Goal: Task Accomplishment & Management: Complete application form

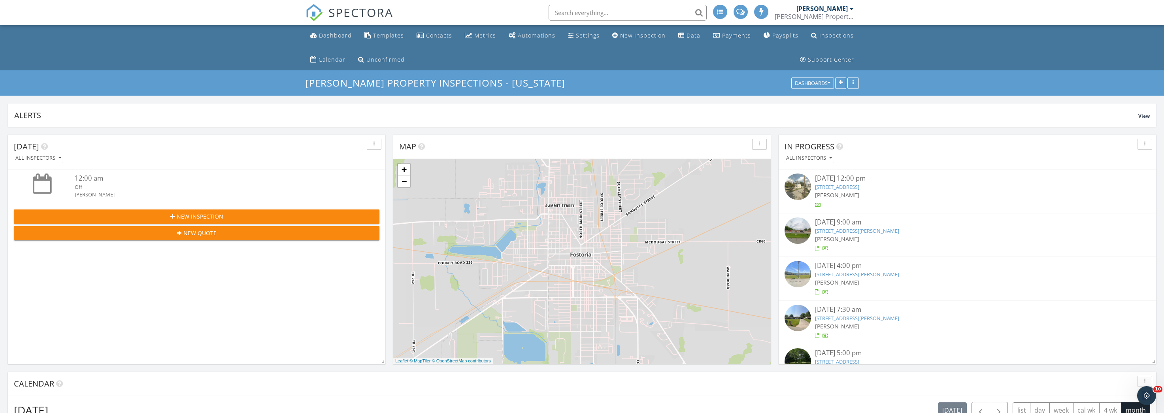
scroll to position [819, 1165]
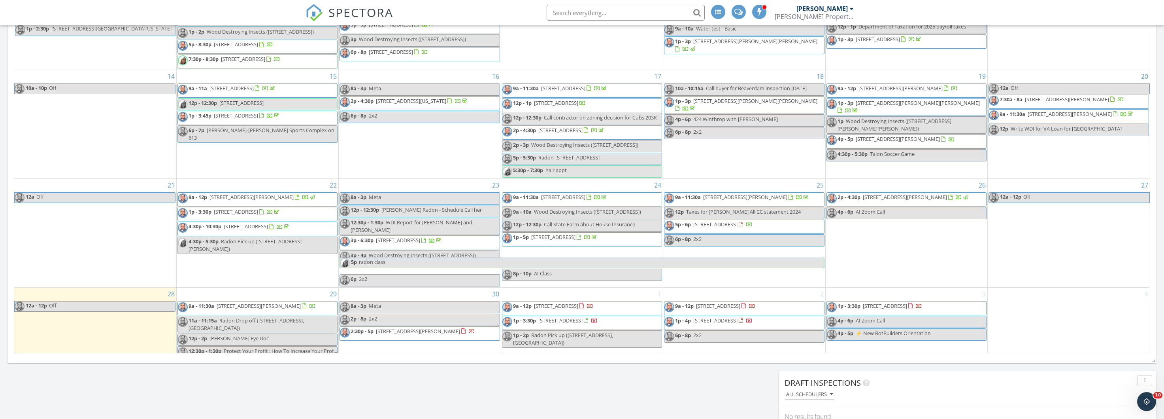
scroll to position [496, 0]
click at [864, 287] on div "3 1p - 3:30p 15055 Co Rd 26, Arlington 45814 4p - 6p AI Zoom Call 4p - 5p ⚡️ Ne…" at bounding box center [907, 323] width 162 height 72
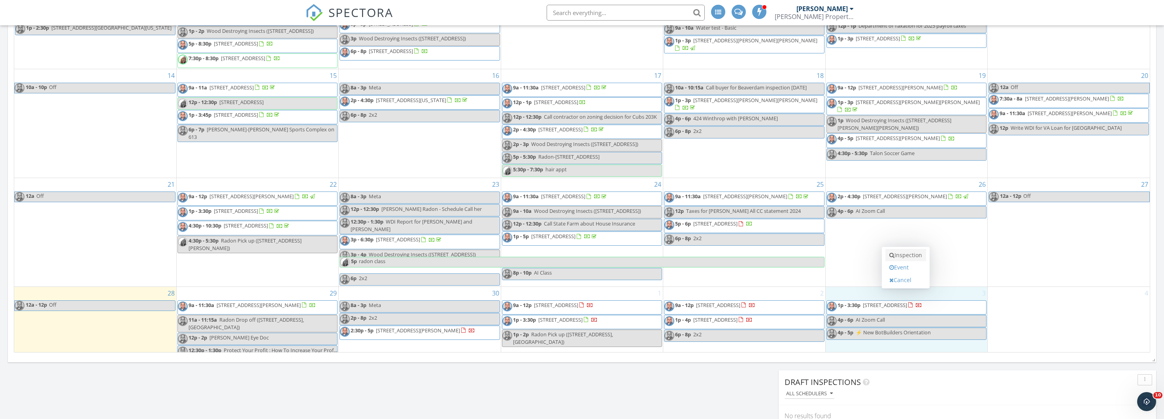
click at [908, 255] on link "Inspection" at bounding box center [906, 255] width 41 height 13
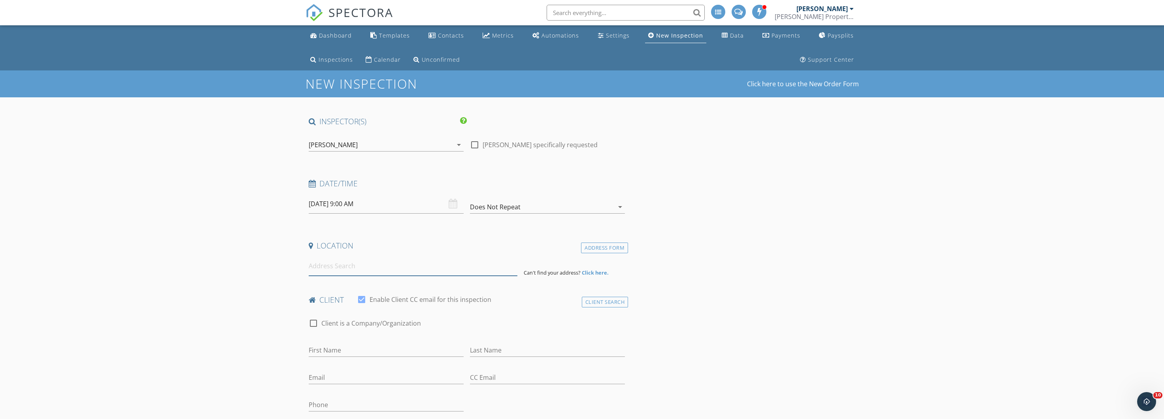
click at [410, 269] on input at bounding box center [413, 265] width 209 height 19
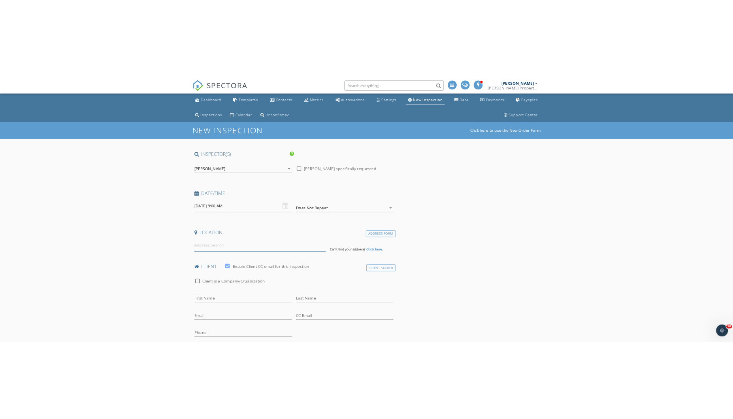
scroll to position [0, 0]
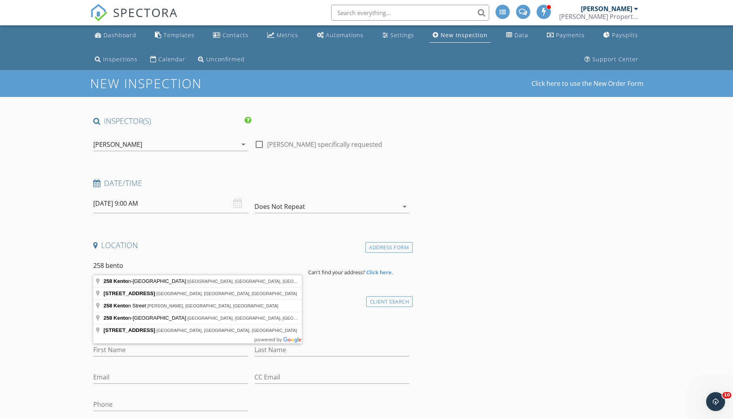
type input "258 Kenton-Galion Road East, Marion, OH, USA"
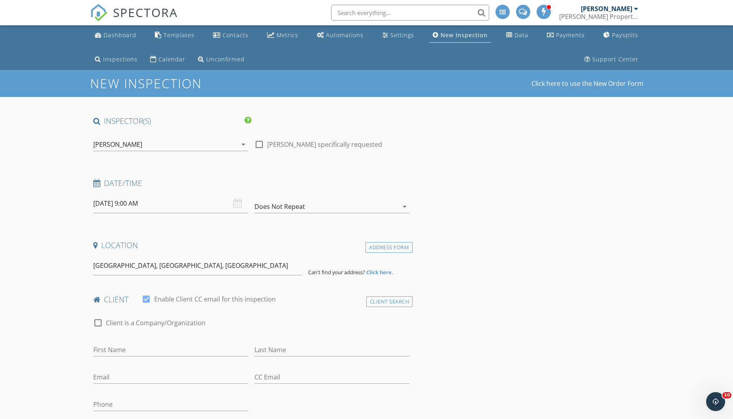
drag, startPoint x: 300, startPoint y: 278, endPoint x: 214, endPoint y: 281, distance: 86.3
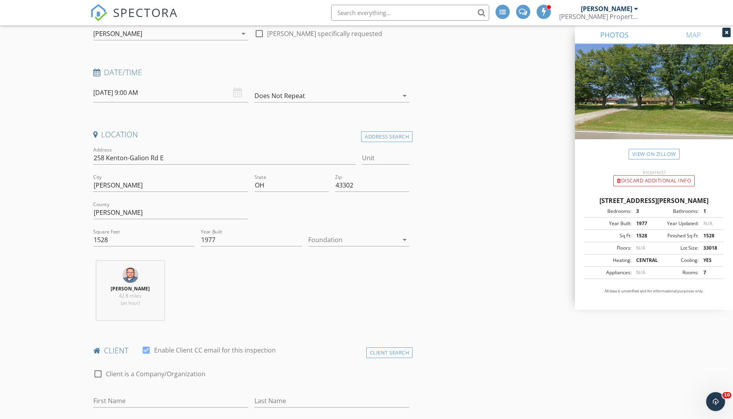
scroll to position [112, 0]
drag, startPoint x: 335, startPoint y: 240, endPoint x: 330, endPoint y: 246, distance: 8.1
click at [335, 240] on div at bounding box center [353, 238] width 90 height 13
drag, startPoint x: 335, startPoint y: 298, endPoint x: 323, endPoint y: 298, distance: 12.3
click at [330, 298] on div "Crawlspace" at bounding box center [359, 297] width 89 height 9
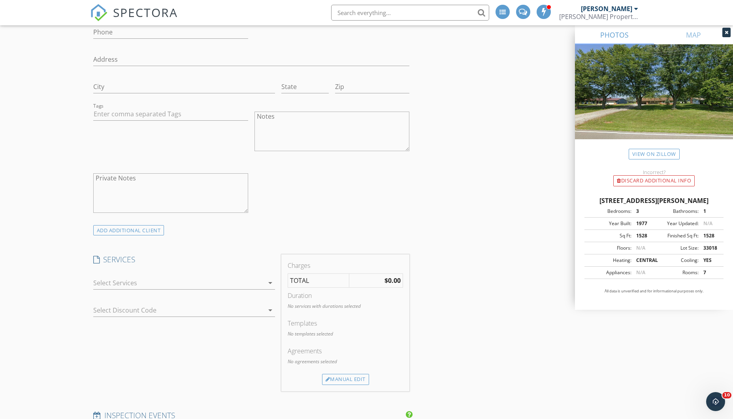
scroll to position [550, 0]
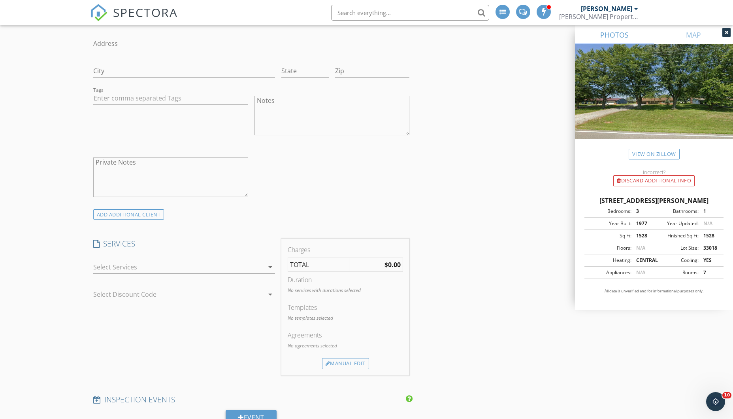
click at [147, 264] on div at bounding box center [178, 267] width 171 height 13
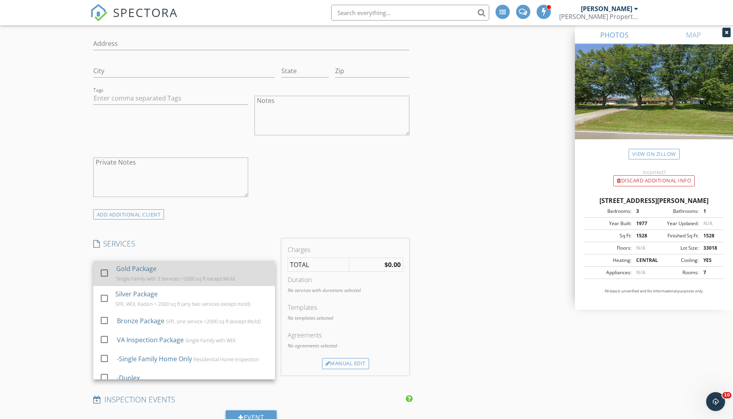
click at [146, 271] on div "Gold Package" at bounding box center [136, 268] width 40 height 9
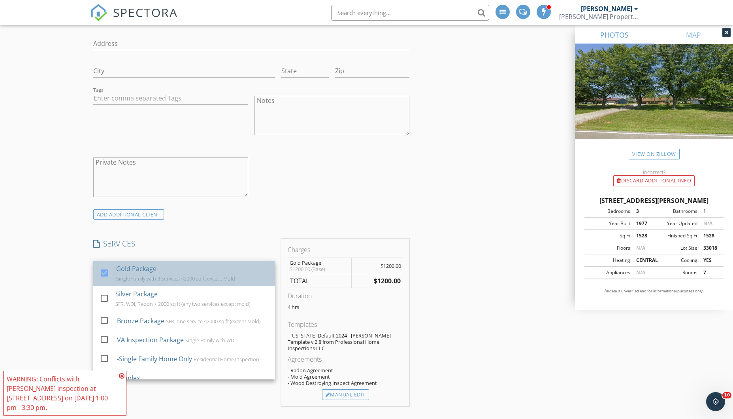
click at [146, 271] on div "Gold Package" at bounding box center [136, 268] width 40 height 9
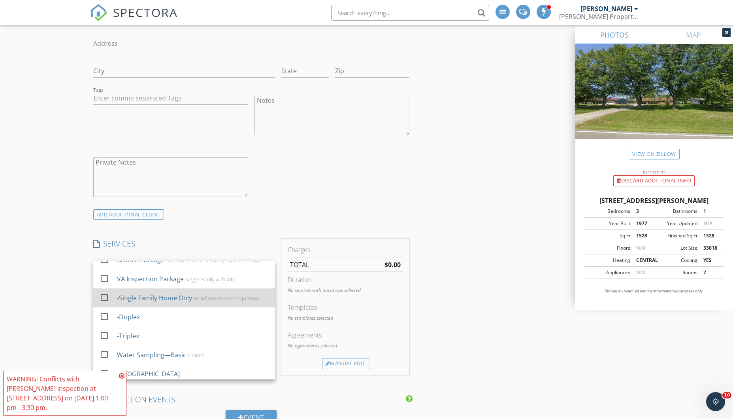
scroll to position [59, 0]
click at [103, 301] on div at bounding box center [104, 299] width 13 height 13
checkbox input "true"
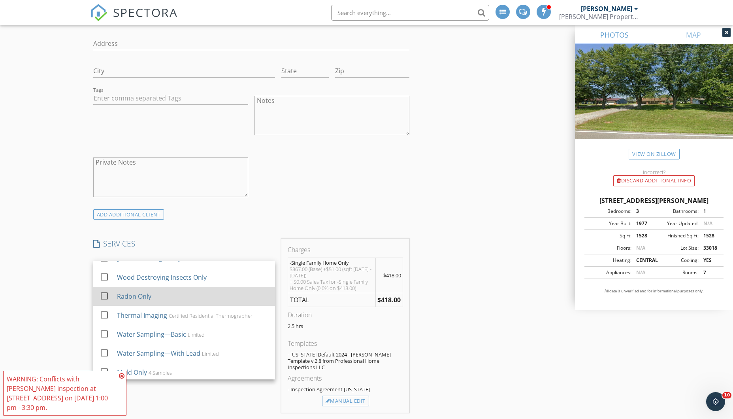
scroll to position [177, 0]
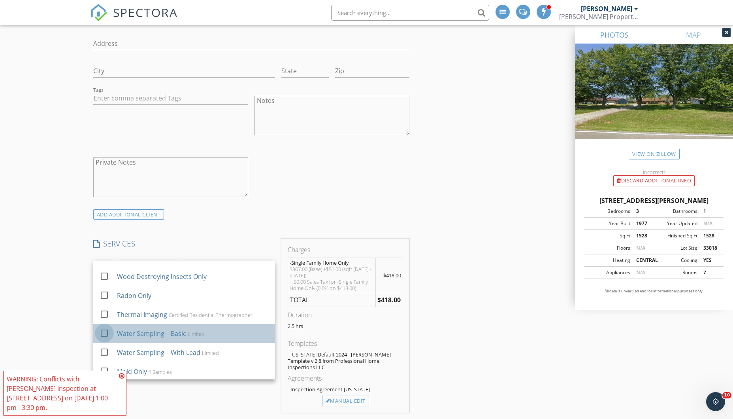
click at [106, 332] on div at bounding box center [104, 332] width 13 height 13
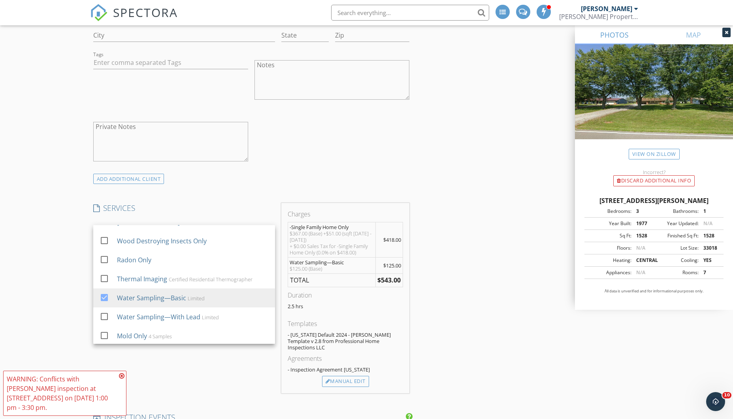
scroll to position [589, 0]
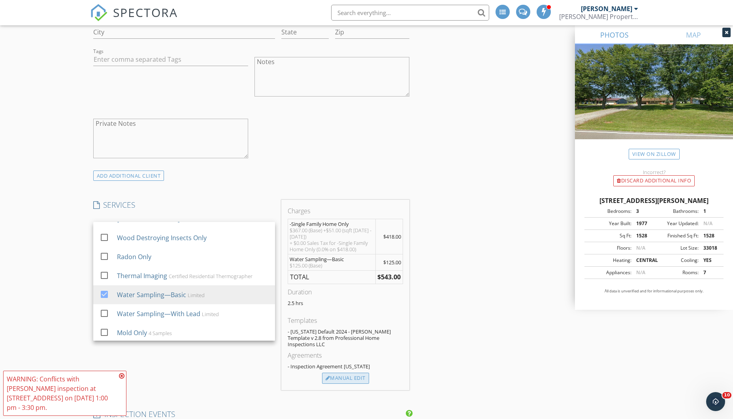
click at [345, 372] on div "Manual Edit" at bounding box center [345, 377] width 47 height 11
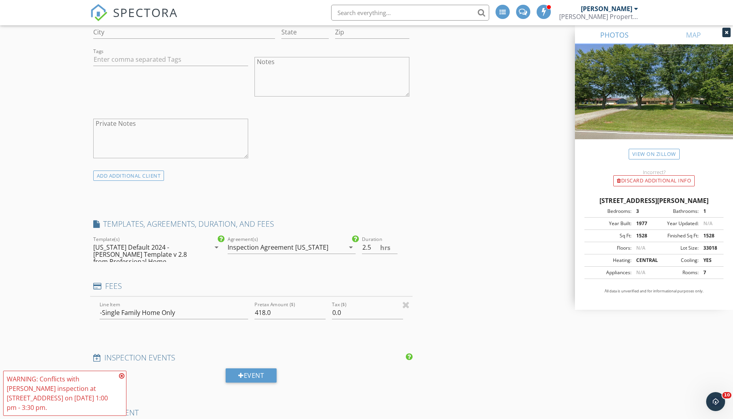
type input "0"
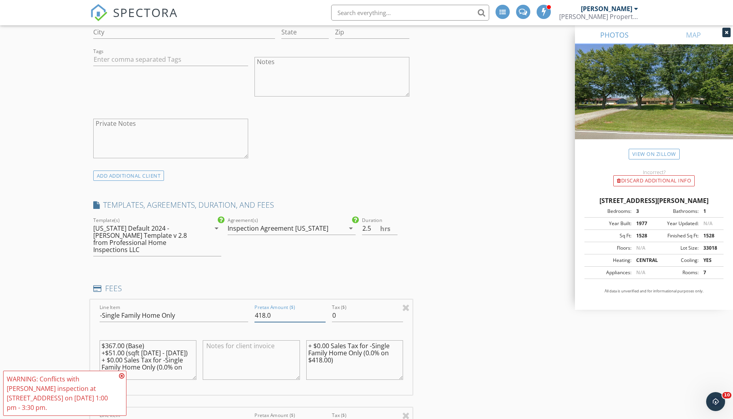
drag, startPoint x: 267, startPoint y: 305, endPoint x: 250, endPoint y: 302, distance: 17.3
click at [250, 304] on div "Line Item -Single Family Home Only Pretax Amount ($) 418.0 Tax ($) 0 $367.00 (B…" at bounding box center [251, 346] width 323 height 95
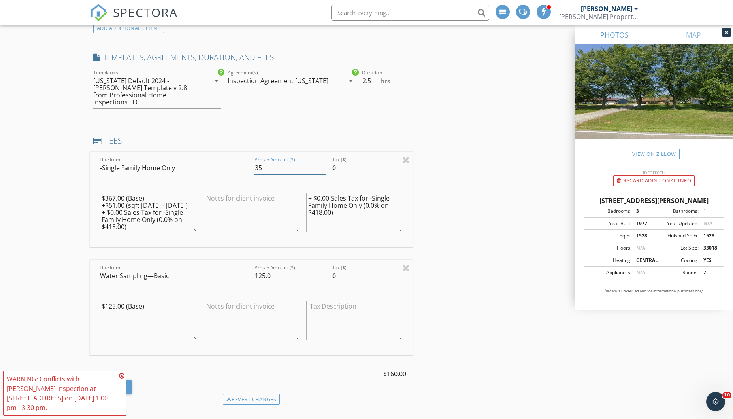
scroll to position [744, 0]
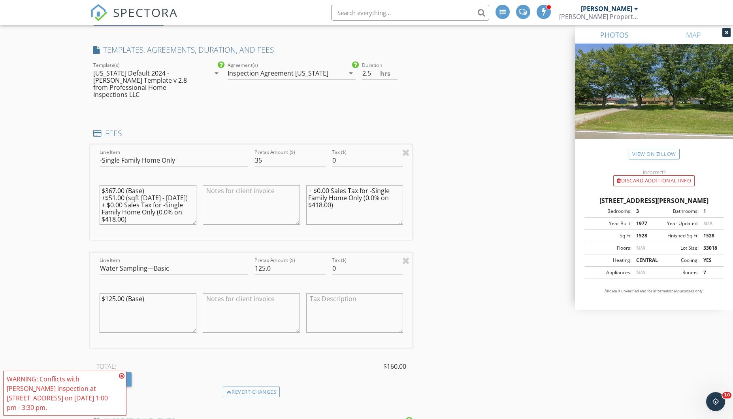
click at [402, 253] on div "Line Item Water Sampling—Basic Pretax Amount ($) 125.0 Tax ($) 0 $125.00 (Base)" at bounding box center [251, 299] width 323 height 95
drag, startPoint x: 281, startPoint y: 153, endPoint x: 238, endPoint y: 152, distance: 42.3
click at [238, 152] on div "Line Item -Single Family Home Only Pretax Amount ($) 35 Tax ($) 0 $367.00 (Base…" at bounding box center [251, 191] width 323 height 95
type input "400"
click at [439, 183] on div "INSPECTOR(S) check_box Joseph Kelley PRIMARY check_box_outline_blank Tami Kelle…" at bounding box center [366, 331] width 553 height 1916
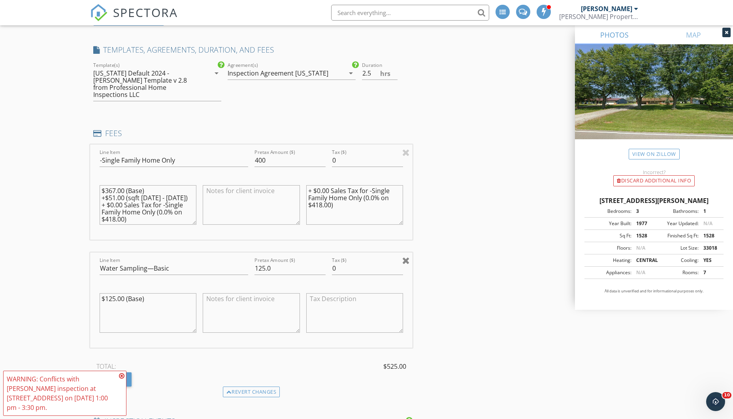
click at [410, 255] on div at bounding box center [406, 259] width 8 height 9
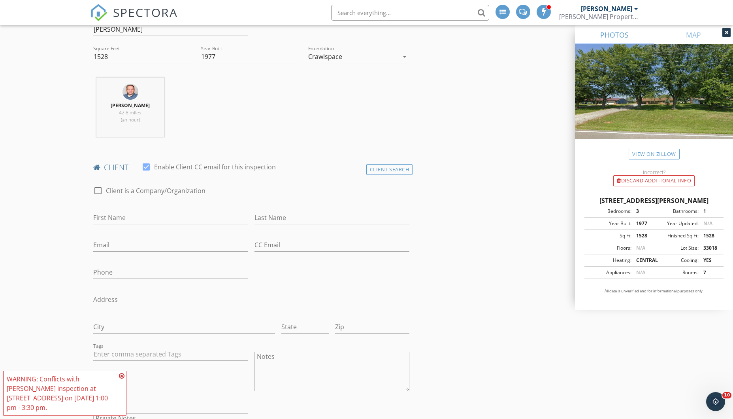
scroll to position [294, 0]
drag, startPoint x: 172, startPoint y: 220, endPoint x: 262, endPoint y: 224, distance: 89.8
type input "Paula"
type input "Jepson"
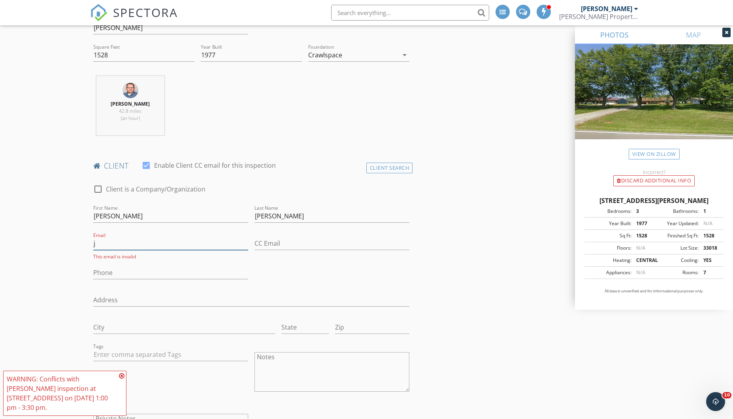
type input "j"
click at [282, 216] on input "Jepson" at bounding box center [332, 214] width 155 height 13
type input "Jepsen"
click at [153, 238] on input "j" at bounding box center [170, 241] width 155 height 13
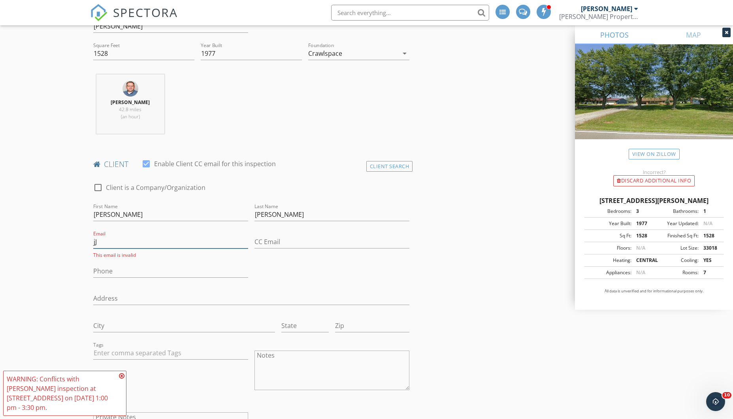
type input "j"
type input "J"
type input "paula@wcspermits.com"
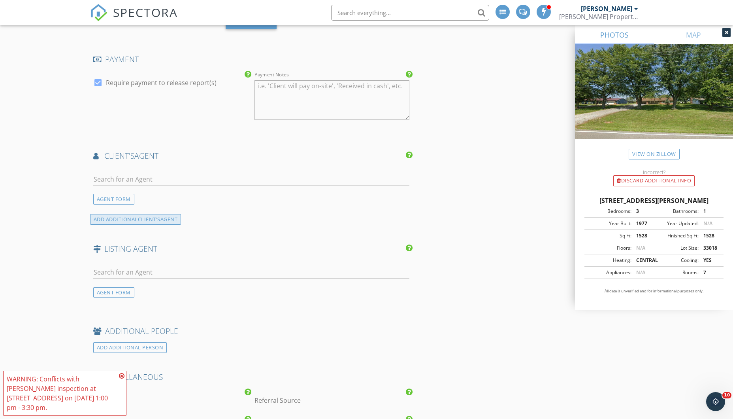
scroll to position [1053, 0]
type input "614-868-0022"
click at [184, 172] on input "text" at bounding box center [251, 178] width 317 height 13
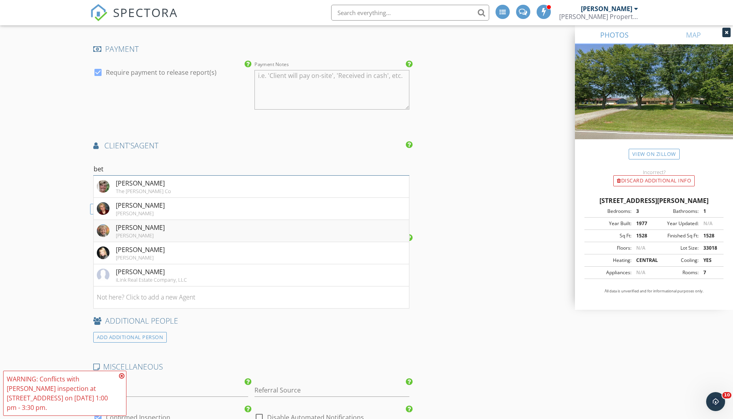
scroll to position [1064, 0]
type input "bet"
click at [154, 201] on li "Beth Beck Howard Hanna" at bounding box center [252, 207] width 316 height 22
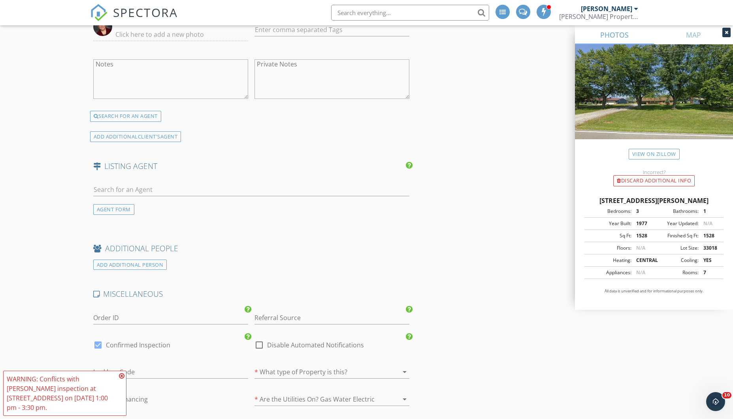
scroll to position [1340, 0]
drag, startPoint x: 163, startPoint y: 175, endPoint x: 183, endPoint y: 181, distance: 21.6
click at [163, 182] on input "text" at bounding box center [251, 188] width 317 height 13
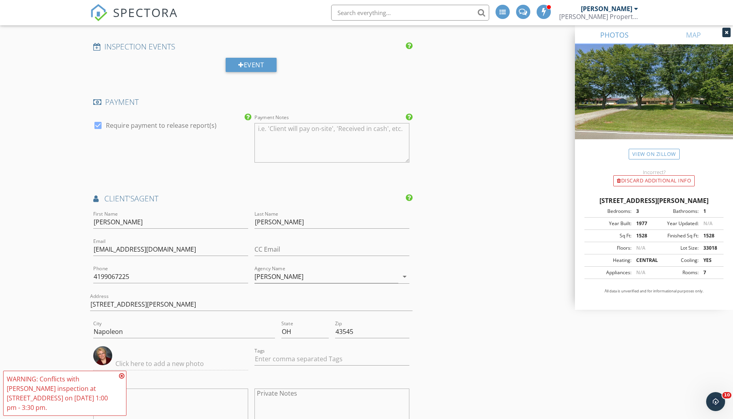
scroll to position [1008, 0]
type input "maureen"
click at [123, 379] on icon at bounding box center [122, 375] width 6 height 6
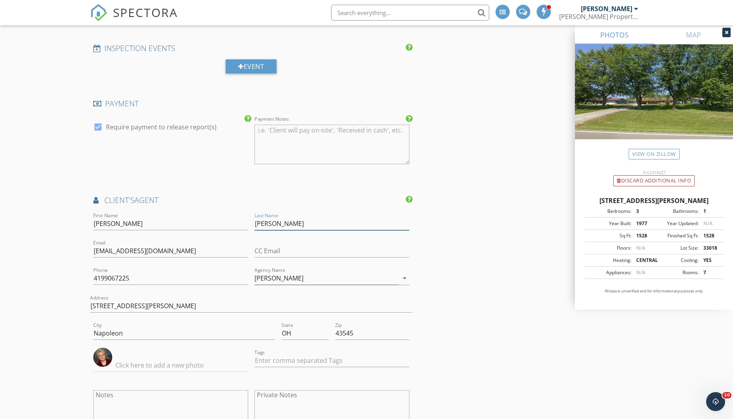
drag, startPoint x: 286, startPoint y: 213, endPoint x: 218, endPoint y: 206, distance: 68.3
type input "Hoffman"
drag, startPoint x: 205, startPoint y: 242, endPoint x: 149, endPoint y: 234, distance: 56.7
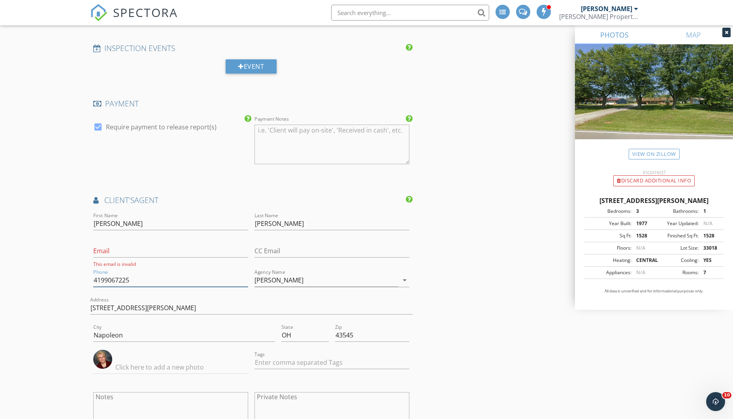
drag, startPoint x: 145, startPoint y: 270, endPoint x: 93, endPoint y: 270, distance: 52.2
type input "740-262-1770"
drag, startPoint x: 298, startPoint y: 269, endPoint x: 225, endPoint y: 262, distance: 73.4
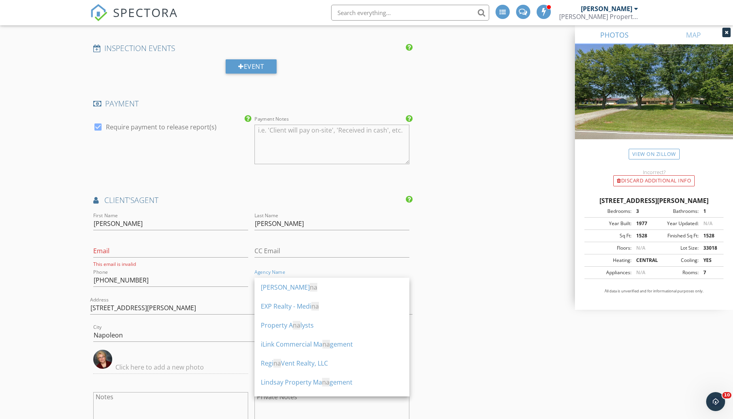
type input "a"
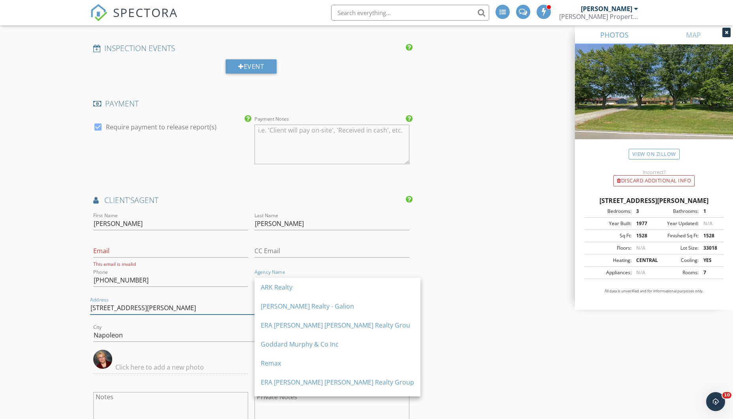
drag, startPoint x: 160, startPoint y: 299, endPoint x: 102, endPoint y: 295, distance: 57.5
click at [174, 244] on input "Email" at bounding box center [170, 250] width 155 height 13
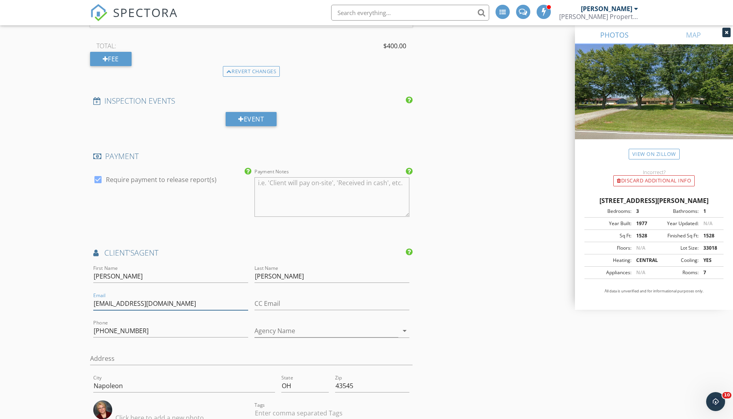
scroll to position [958, 0]
type input "[EMAIL_ADDRESS][DOMAIN_NAME]"
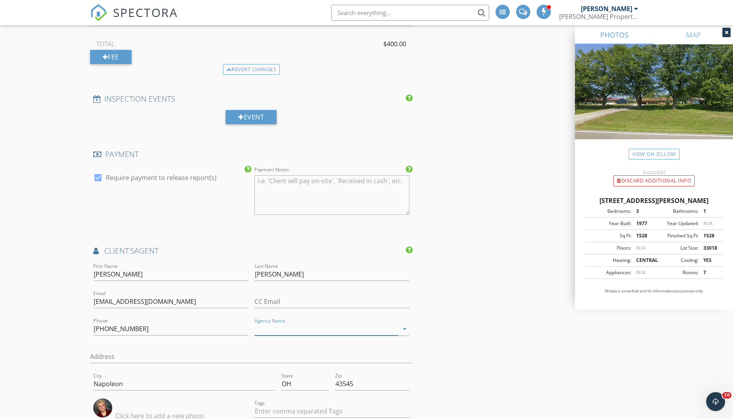
drag, startPoint x: 279, startPoint y: 317, endPoint x: 341, endPoint y: 313, distance: 61.4
click at [280, 322] on input "Agency Name" at bounding box center [327, 328] width 144 height 13
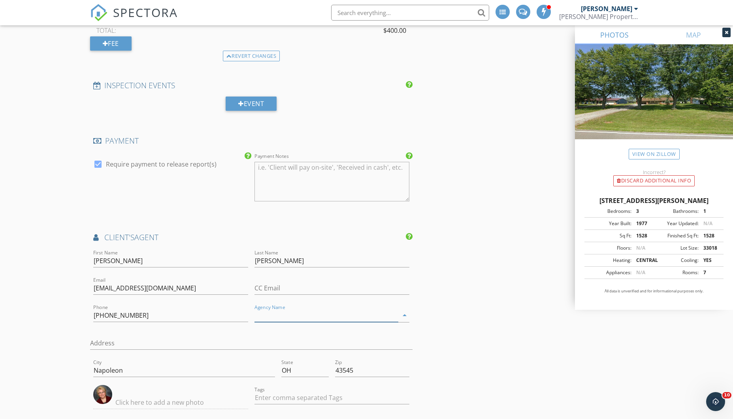
scroll to position [973, 0]
click at [333, 307] on input "Agency Name" at bounding box center [327, 313] width 144 height 13
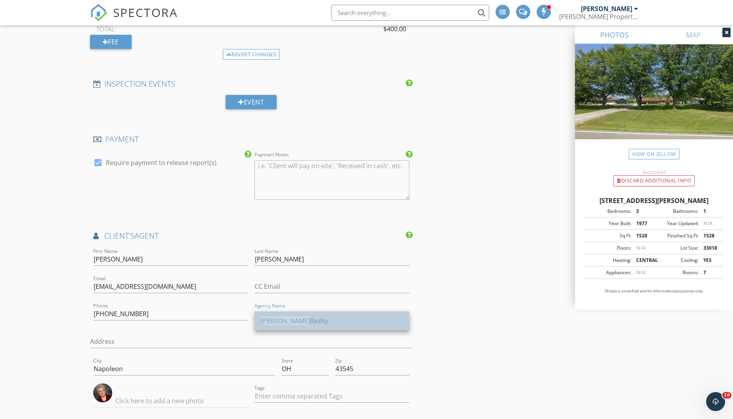
click at [283, 319] on span "Errington" at bounding box center [285, 320] width 49 height 9
type input "[PERSON_NAME] Realty"
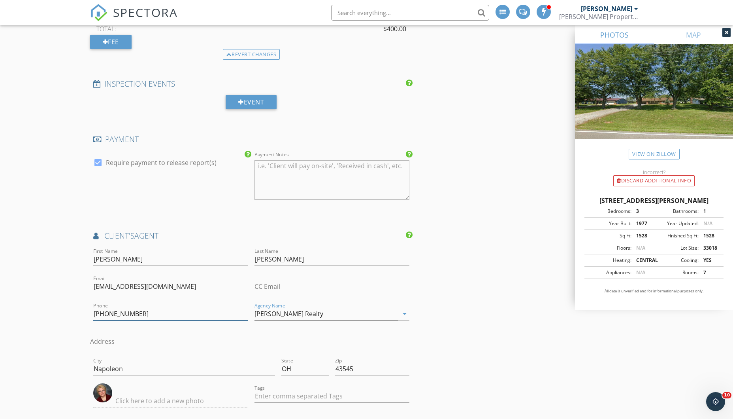
click at [185, 302] on div "Phone 740-262-1770" at bounding box center [170, 315] width 155 height 26
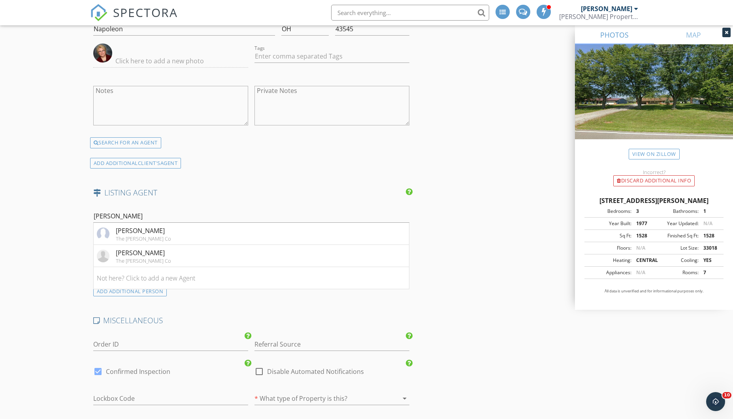
scroll to position [1314, 0]
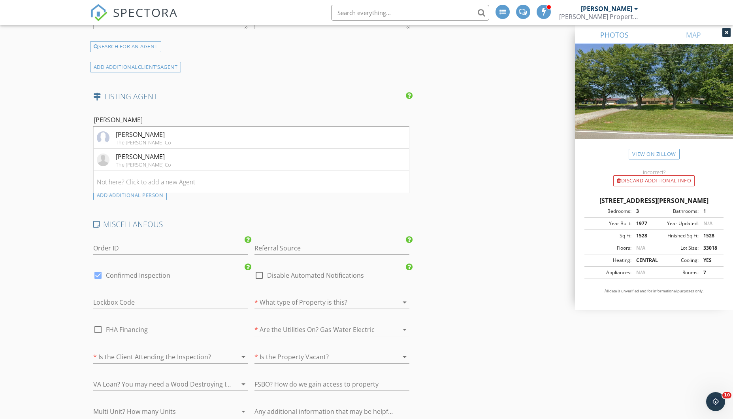
scroll to position [1410, 0]
click at [160, 112] on input "maureen" at bounding box center [251, 117] width 317 height 13
drag, startPoint x: 121, startPoint y: 108, endPoint x: 74, endPoint y: 106, distance: 47.9
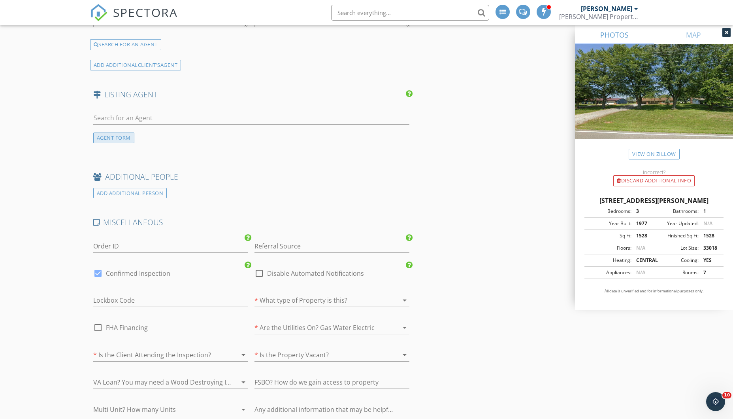
click at [111, 132] on div "AGENT FORM" at bounding box center [113, 137] width 41 height 11
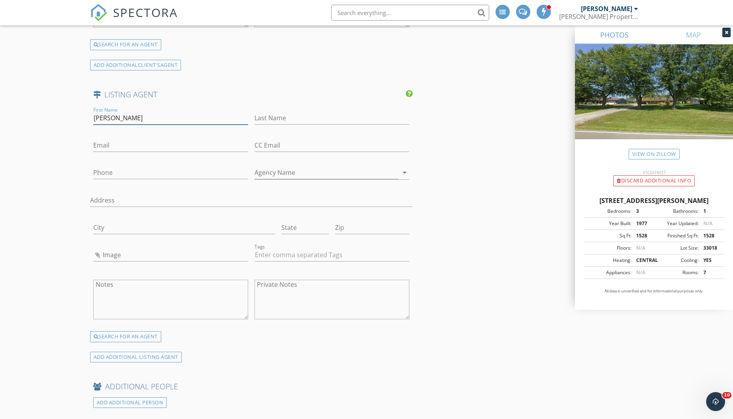
type input "Maureen"
type input "VanSickle-Deihl"
type input ","
type input "mevs7@yahoo.com"
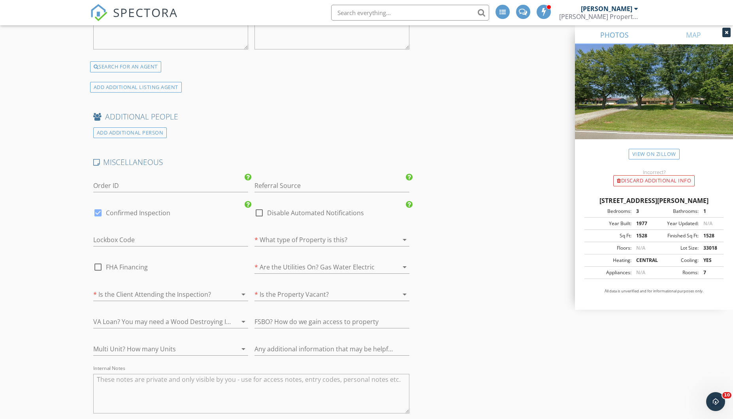
scroll to position [1682, 0]
type input "740-361-0514"
click at [295, 232] on div at bounding box center [321, 238] width 133 height 13
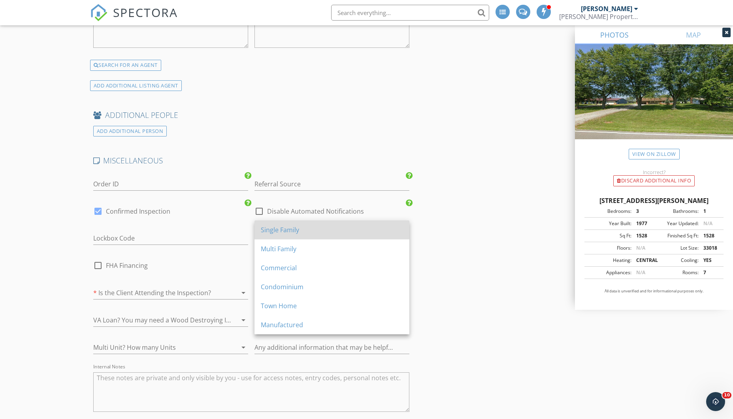
click at [280, 230] on div "Single Family" at bounding box center [332, 229] width 142 height 9
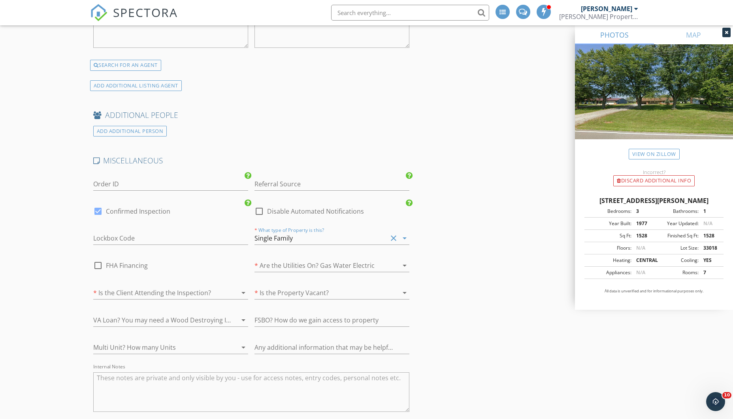
click at [181, 286] on div at bounding box center [159, 292] width 133 height 13
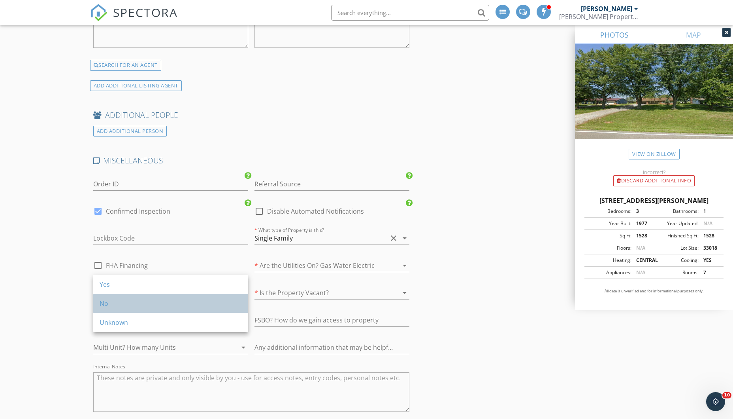
click at [127, 302] on div "No" at bounding box center [171, 302] width 142 height 9
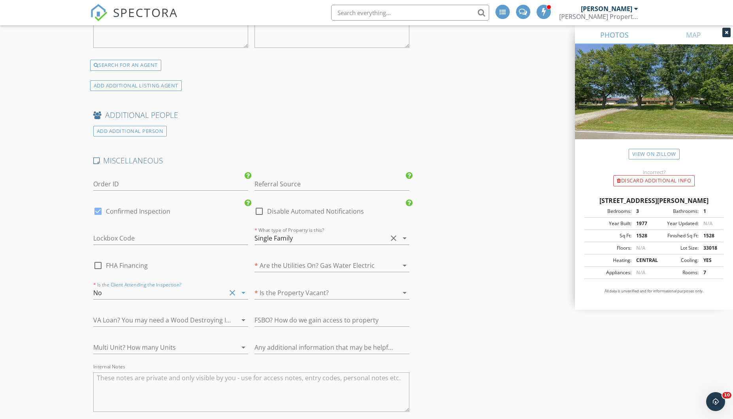
click at [288, 286] on div at bounding box center [321, 292] width 133 height 13
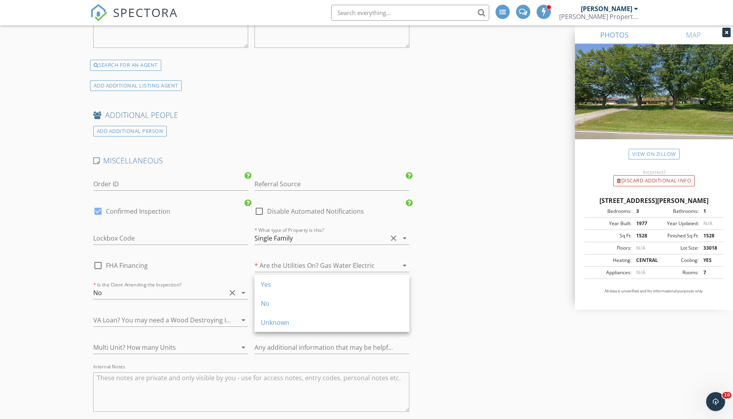
click at [272, 301] on div "No" at bounding box center [332, 302] width 142 height 9
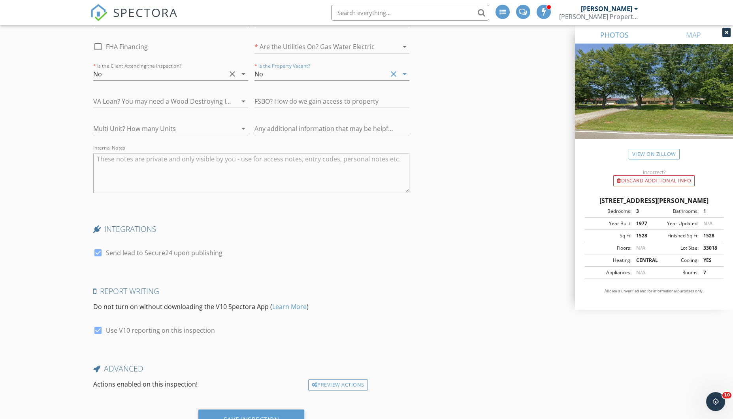
scroll to position [1924, 0]
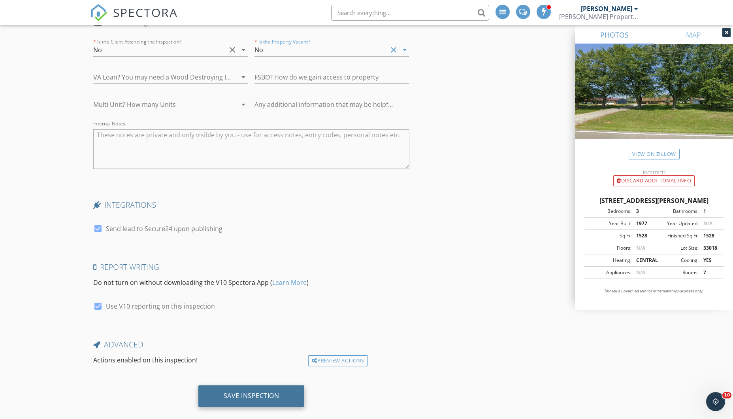
click at [251, 391] on div "Save Inspection" at bounding box center [252, 395] width 56 height 8
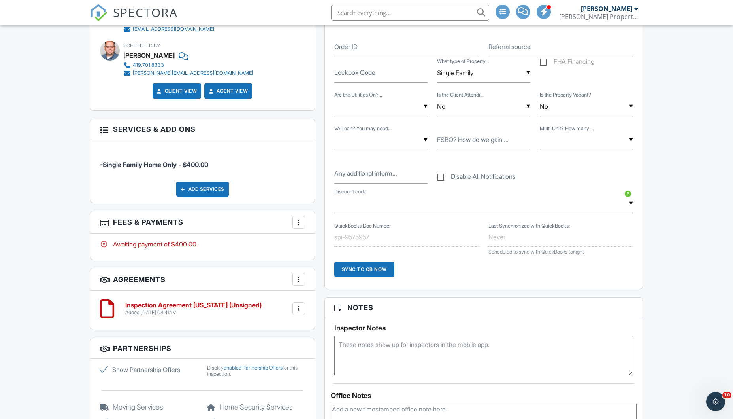
scroll to position [432, 0]
drag, startPoint x: 299, startPoint y: 222, endPoint x: 298, endPoint y: 227, distance: 5.4
click at [299, 222] on div at bounding box center [299, 222] width 8 height 8
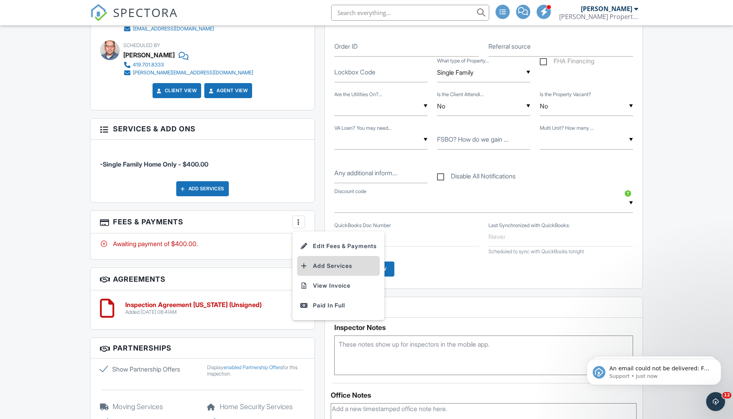
scroll to position [0, 0]
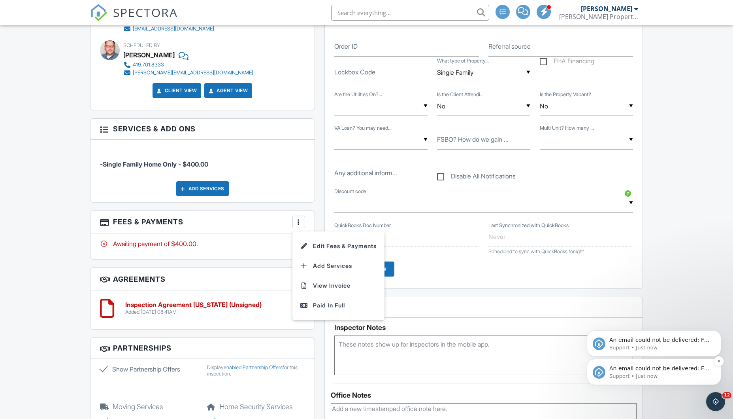
click at [673, 374] on p "Support • Just now" at bounding box center [661, 375] width 102 height 7
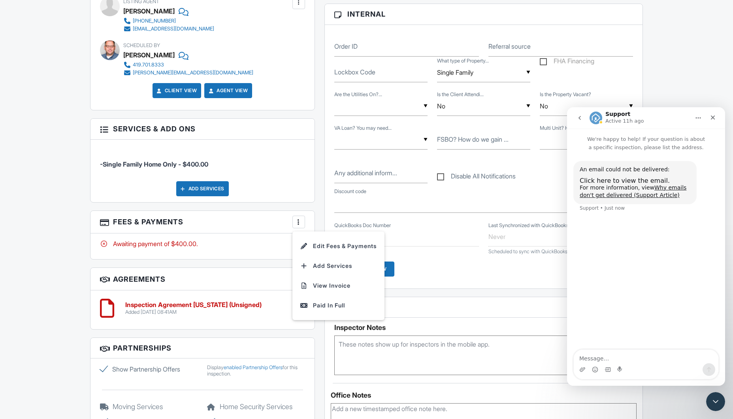
drag, startPoint x: 256, startPoint y: 277, endPoint x: 265, endPoint y: 277, distance: 9.1
click at [256, 277] on h3 "Agreements More Add Agreement Edit Agreement Templates" at bounding box center [203, 279] width 224 height 23
click at [66, 238] on div "Dashboard Templates Contacts Metrics Automations Settings New Inspection Data P…" at bounding box center [366, 222] width 733 height 1258
click at [425, 261] on div "Sync to QB Now" at bounding box center [407, 271] width 154 height 21
click at [53, 238] on div "Dashboard Templates Contacts Metrics Automations Settings New Inspection Data P…" at bounding box center [366, 222] width 733 height 1258
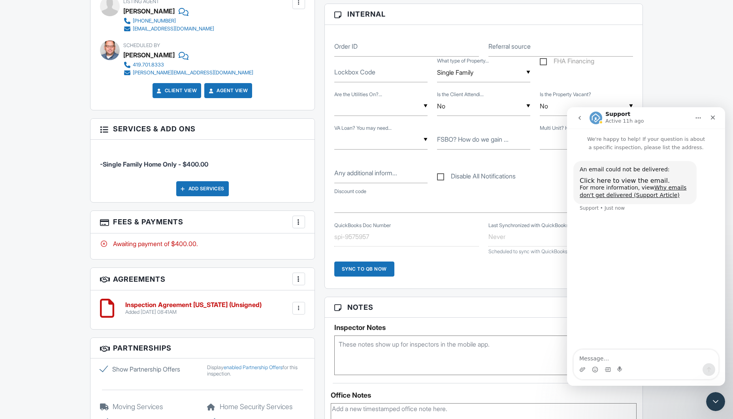
click at [69, 239] on div "Dashboard Templates Contacts Metrics Automations Settings New Inspection Data P…" at bounding box center [366, 222] width 733 height 1258
click at [160, 251] on div "Awaiting payment of $400.00." at bounding box center [203, 246] width 224 height 26
click at [215, 191] on div "Add Services" at bounding box center [202, 188] width 53 height 15
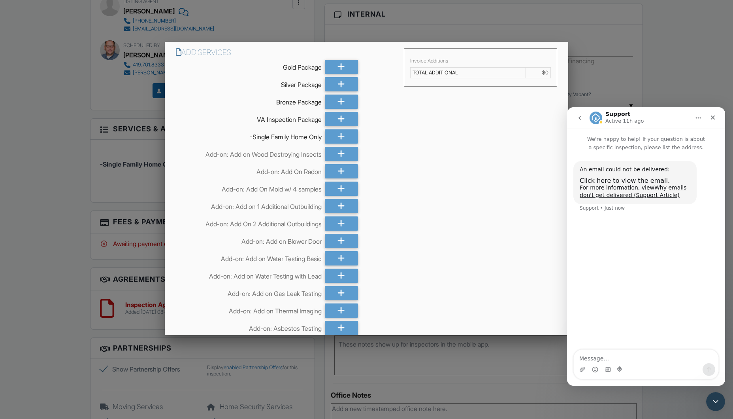
drag, startPoint x: 91, startPoint y: 188, endPoint x: 81, endPoint y: 190, distance: 10.4
click at [91, 188] on div at bounding box center [366, 221] width 733 height 523
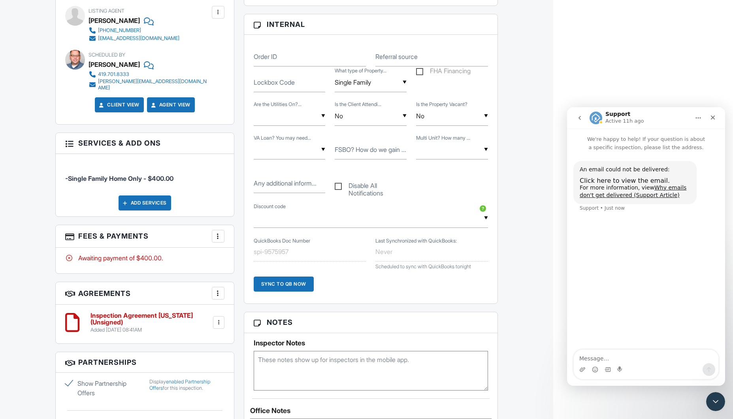
click at [208, 193] on div "-Single Family Home Only - $400.00 Add Services" at bounding box center [145, 185] width 178 height 62
drag, startPoint x: 521, startPoint y: 219, endPoint x: 510, endPoint y: 227, distance: 13.8
click at [521, 219] on div "Dashboard Templates Contacts Metrics Automations Settings New Inspection Data P…" at bounding box center [276, 233] width 553 height 1280
click at [714, 120] on icon "Close" at bounding box center [713, 117] width 6 height 6
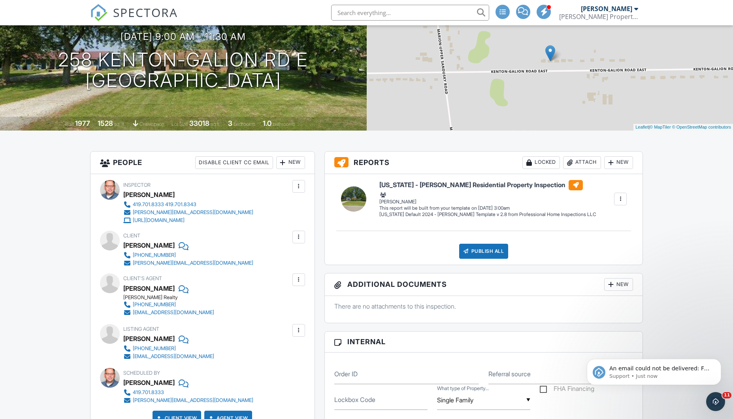
scroll to position [103, 0]
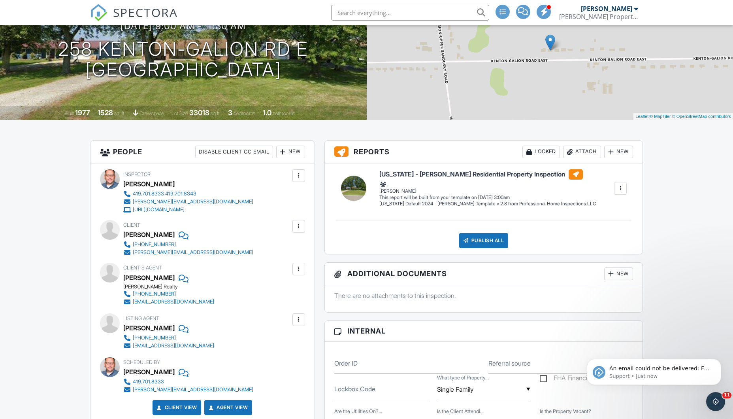
click at [261, 262] on div "Inspector Joseph Kelley 419.701.8333 419.701.8343 joe@kelleypropertyinspections…" at bounding box center [203, 295] width 224 height 264
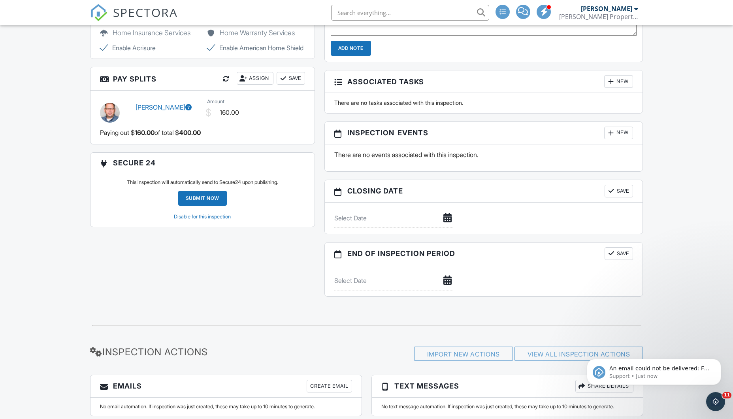
scroll to position [864, 0]
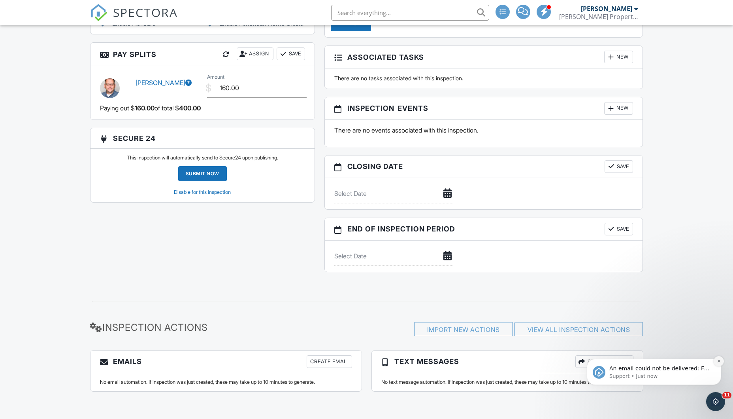
click at [718, 362] on icon "Dismiss notification" at bounding box center [718, 360] width 3 height 3
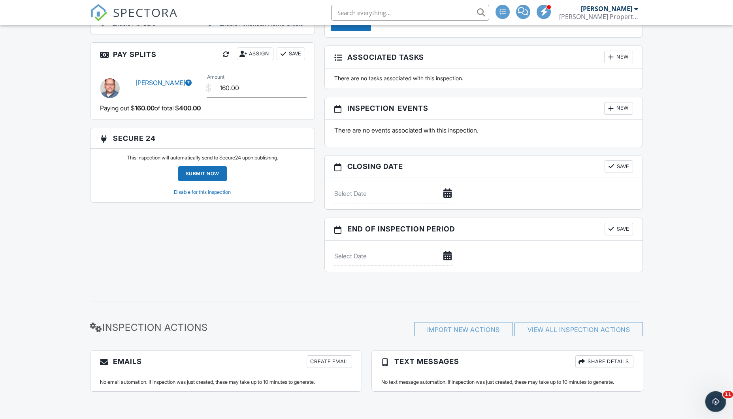
click at [714, 401] on icon "Open Intercom Messenger" at bounding box center [715, 400] width 6 height 6
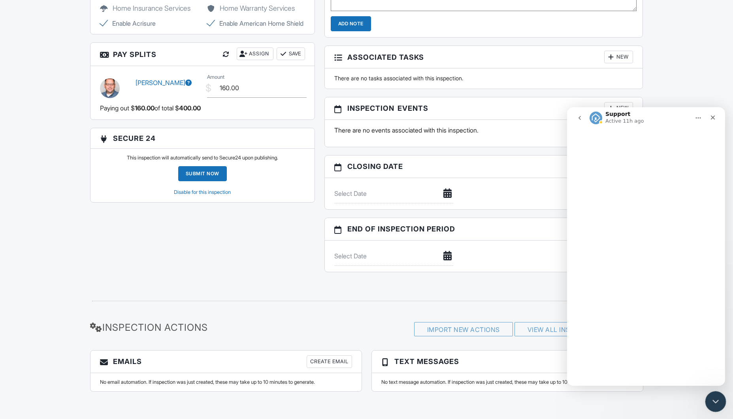
scroll to position [0, 0]
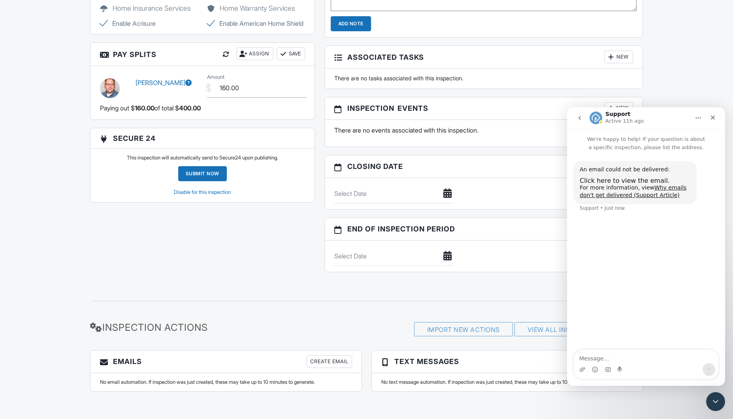
drag, startPoint x: 707, startPoint y: 119, endPoint x: 706, endPoint y: 126, distance: 7.7
click at [707, 119] on div "Close" at bounding box center [713, 117] width 14 height 14
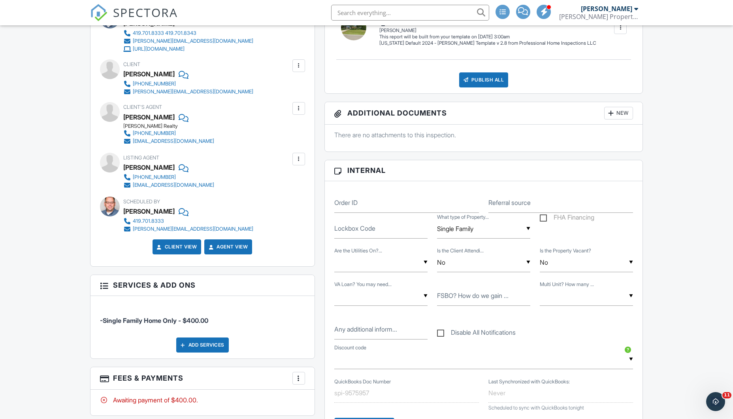
scroll to position [293, 0]
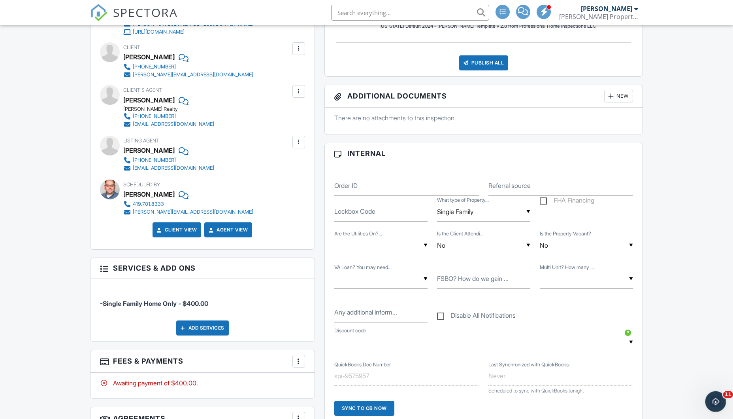
click at [711, 410] on html at bounding box center [714, 400] width 19 height 19
click at [721, 400] on div "Open Intercom Messenger" at bounding box center [715, 400] width 26 height 26
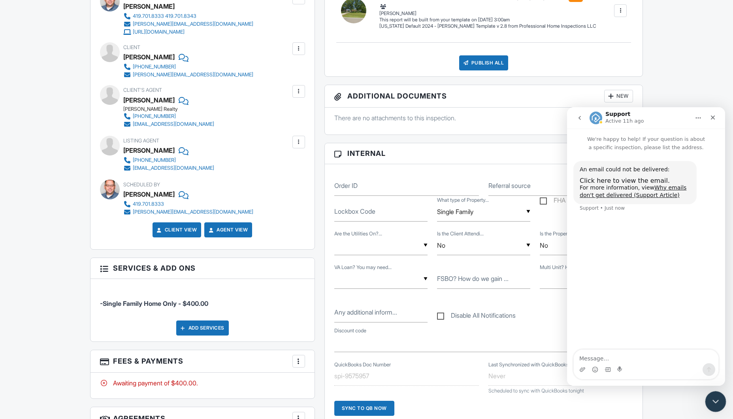
scroll to position [0, 0]
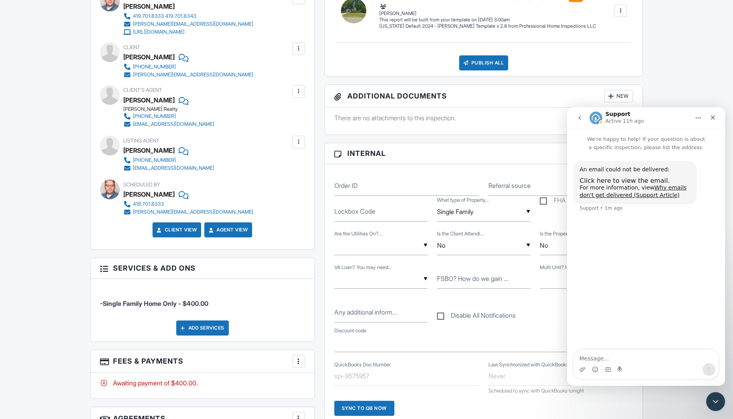
click at [578, 119] on icon "go back" at bounding box center [580, 118] width 6 height 6
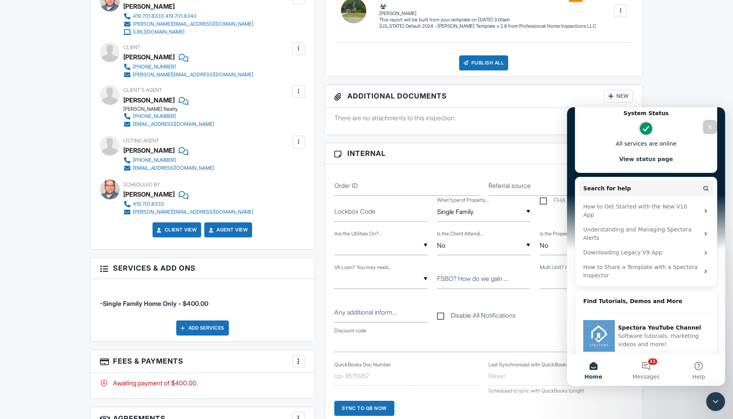
scroll to position [246, 0]
click at [656, 363] on button "11 Messages" at bounding box center [646, 370] width 53 height 32
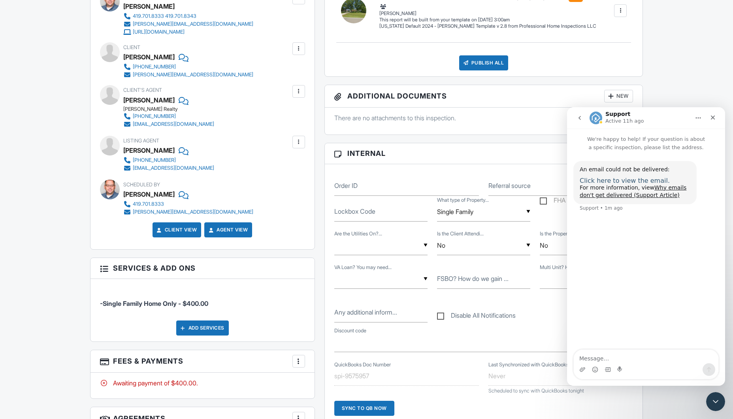
click at [639, 179] on span "Click here to view the email." at bounding box center [625, 181] width 90 height 8
click at [711, 119] on div "Close" at bounding box center [713, 117] width 14 height 14
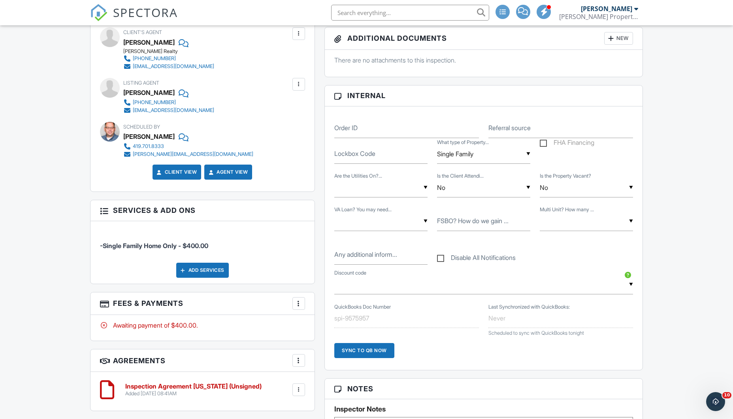
scroll to position [351, 0]
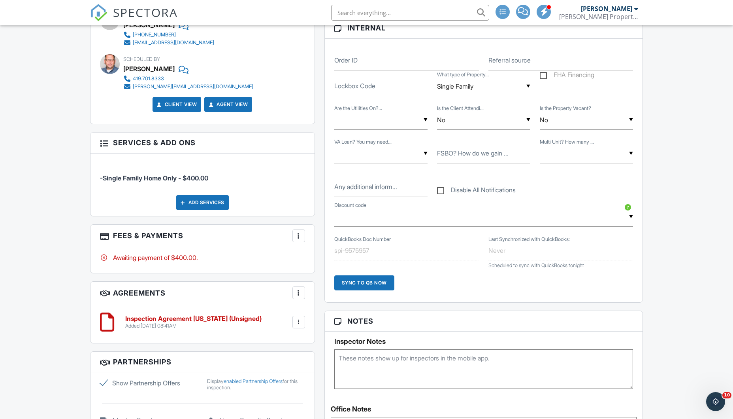
click at [298, 233] on div at bounding box center [299, 236] width 8 height 8
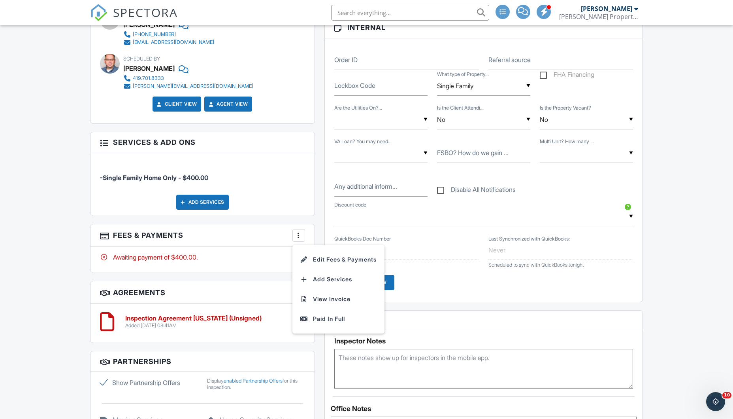
click at [219, 255] on div "Awaiting payment of $400.00." at bounding box center [202, 257] width 205 height 9
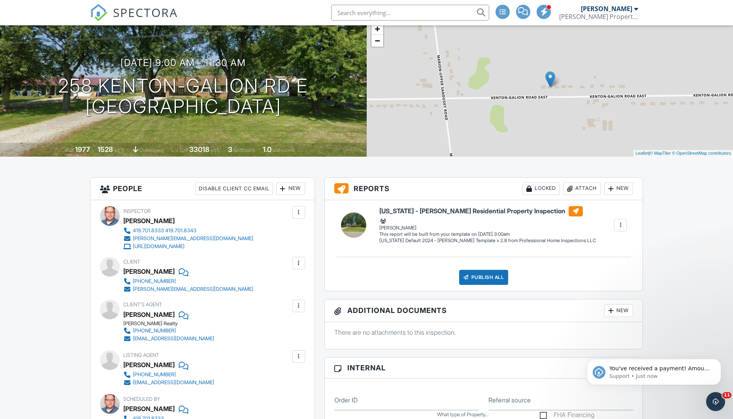
scroll to position [0, 0]
click at [0, 0] on div at bounding box center [0, 0] width 0 height 0
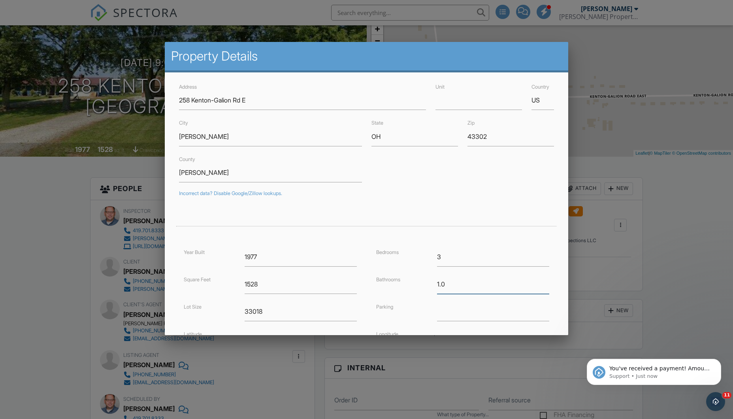
drag, startPoint x: 454, startPoint y: 285, endPoint x: 414, endPoint y: 281, distance: 40.4
click at [414, 281] on div "Bathrooms 1.0" at bounding box center [463, 283] width 183 height 19
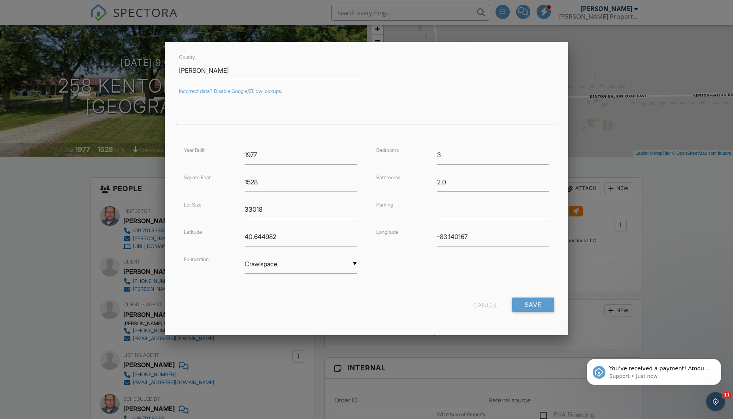
scroll to position [102, 0]
type input "2.0"
click at [534, 307] on input "Save" at bounding box center [533, 305] width 42 height 14
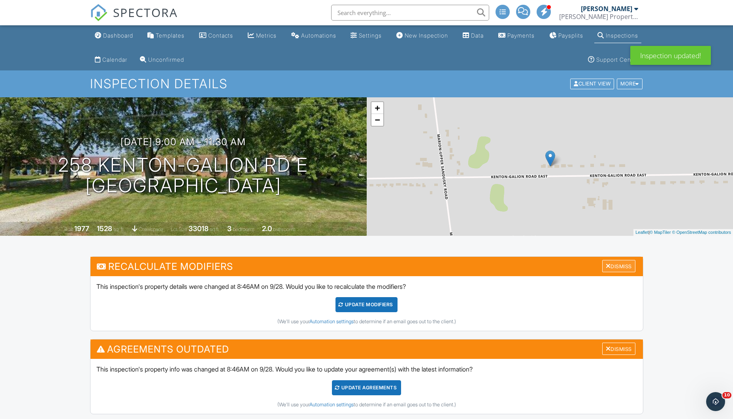
click at [611, 268] on div "Dismiss" at bounding box center [618, 266] width 33 height 12
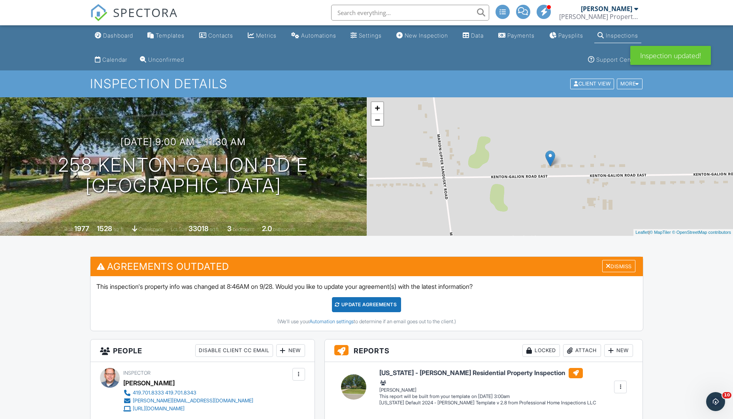
drag, startPoint x: 613, startPoint y: 265, endPoint x: 603, endPoint y: 276, distance: 14.8
click at [613, 265] on div "Dismiss" at bounding box center [618, 266] width 33 height 12
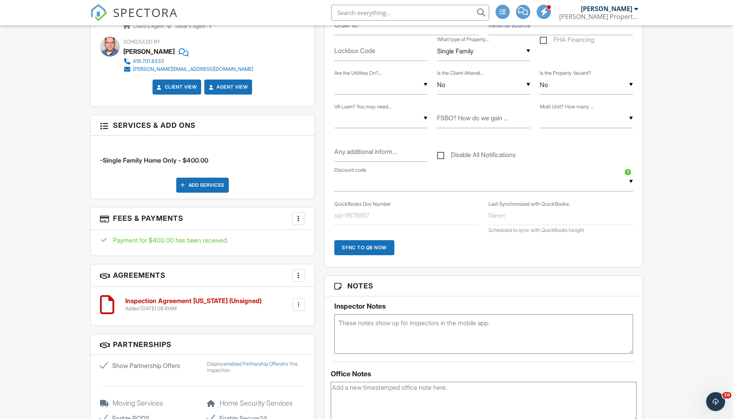
scroll to position [454, 0]
click at [298, 274] on div at bounding box center [299, 275] width 8 height 8
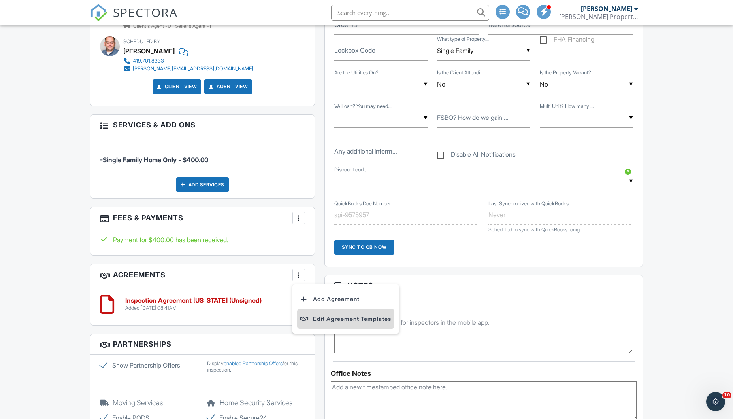
drag, startPoint x: 262, startPoint y: 312, endPoint x: 297, endPoint y: 309, distance: 35.3
click at [268, 311] on div "Inspection Agreement Ohio (Unsigned) Added 09/28/2025 08:41AM Edit File Delete …" at bounding box center [202, 304] width 205 height 24
click at [298, 302] on div at bounding box center [299, 304] width 8 height 8
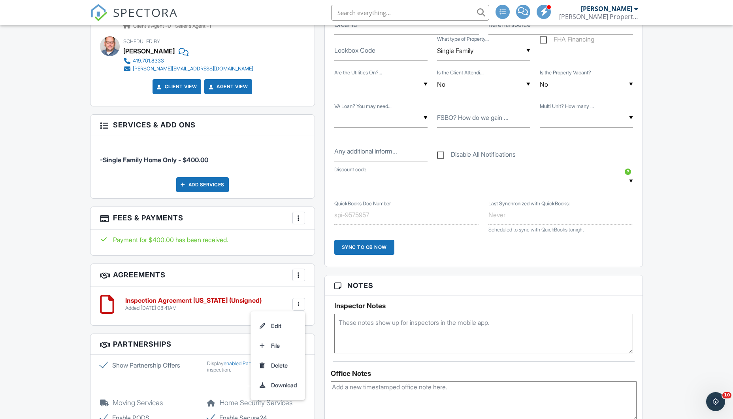
click at [218, 298] on h6 "Inspection Agreement Ohio (Unsigned)" at bounding box center [193, 300] width 136 height 7
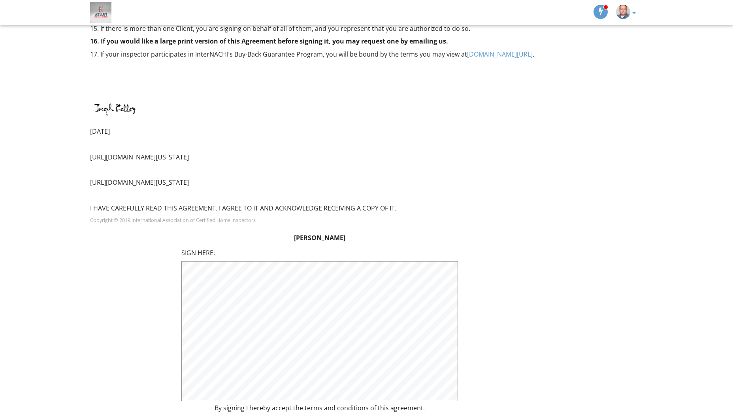
scroll to position [762, 0]
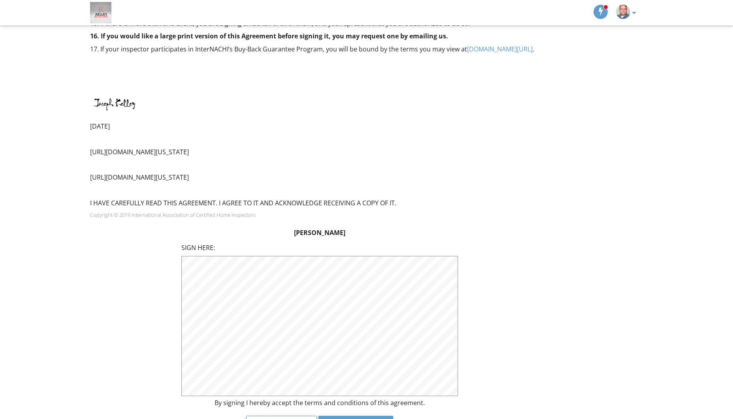
drag, startPoint x: 357, startPoint y: 402, endPoint x: 370, endPoint y: 391, distance: 17.6
click at [357, 415] on button "Submit" at bounding box center [356, 425] width 75 height 21
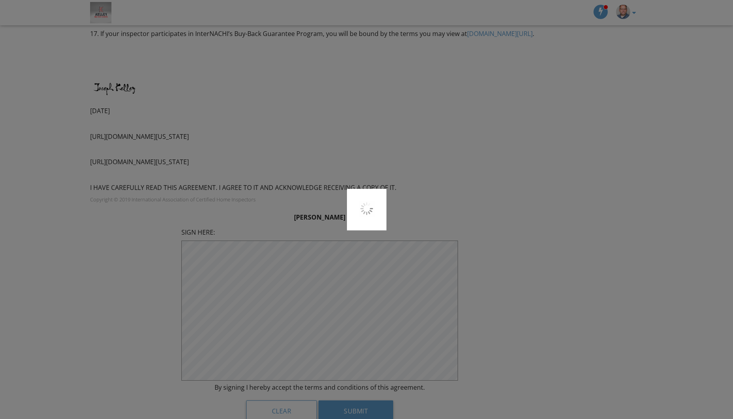
scroll to position [793, 0]
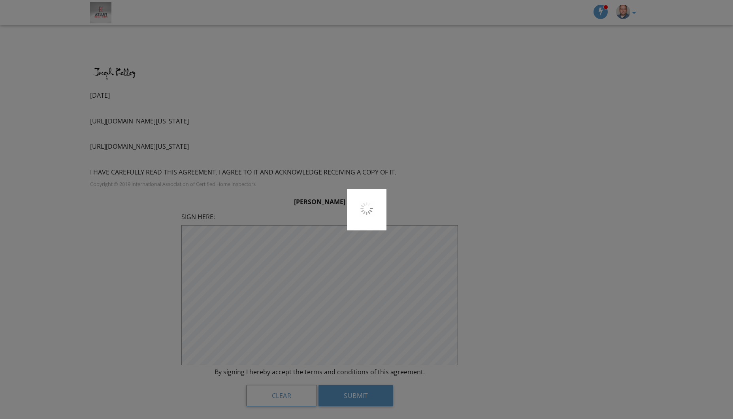
click at [364, 364] on div at bounding box center [366, 209] width 733 height 419
click at [598, 156] on div at bounding box center [366, 209] width 733 height 419
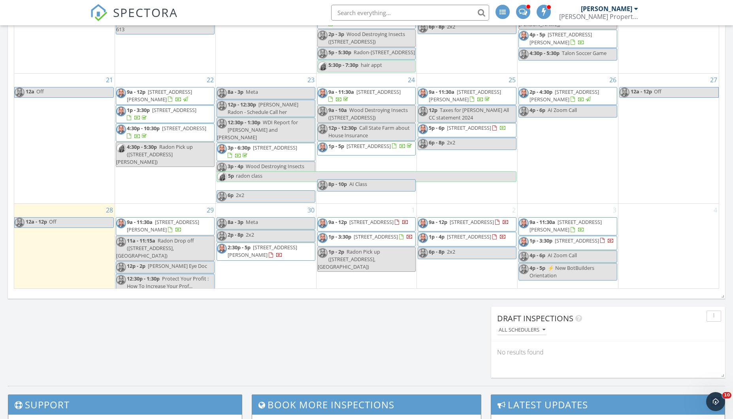
scroll to position [562, 0]
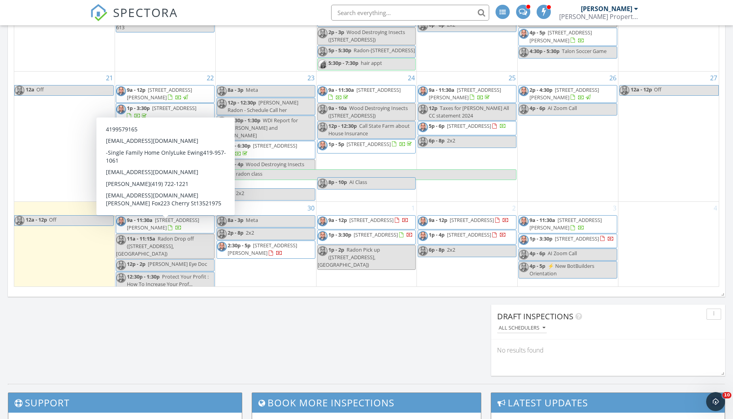
click at [173, 229] on span "9a - 11:30a [STREET_ADDRESS][PERSON_NAME]" at bounding box center [165, 223] width 98 height 15
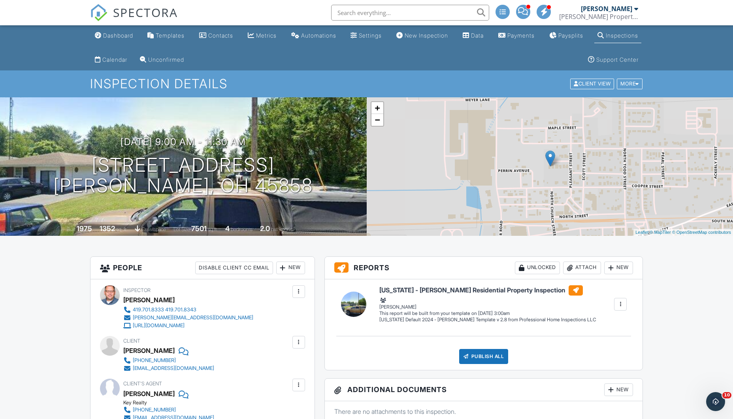
click at [525, 11] on span at bounding box center [523, 11] width 10 height 0
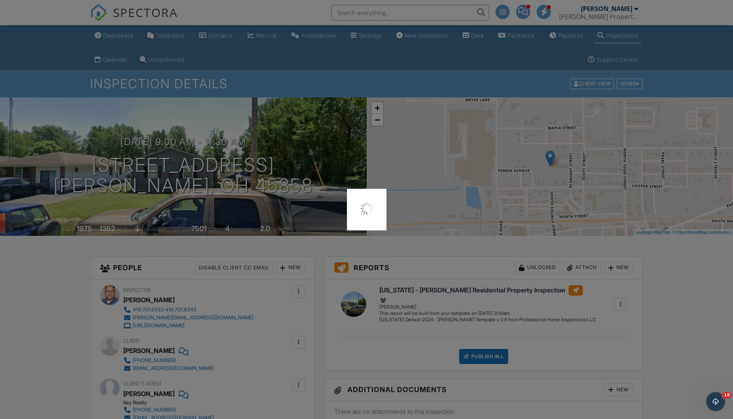
drag, startPoint x: 665, startPoint y: 10, endPoint x: 670, endPoint y: 6, distance: 6.5
click at [624, 3] on div at bounding box center [366, 209] width 733 height 419
drag, startPoint x: 675, startPoint y: 6, endPoint x: 668, endPoint y: 4, distance: 7.5
click at [669, 5] on div at bounding box center [366, 209] width 733 height 419
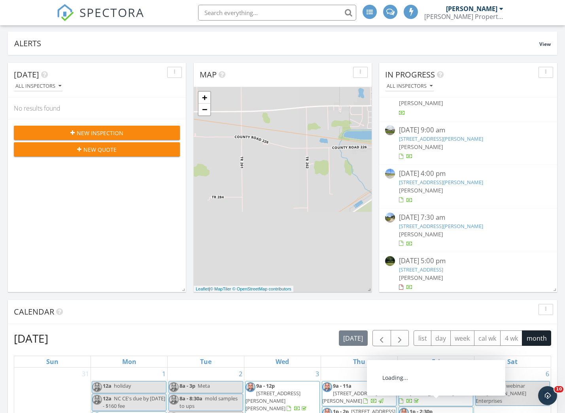
scroll to position [68, 0]
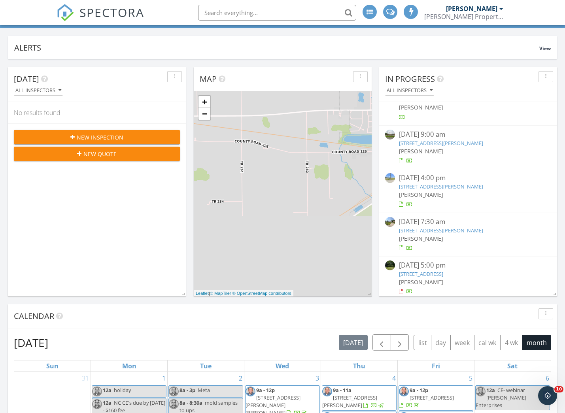
drag, startPoint x: 387, startPoint y: 10, endPoint x: 388, endPoint y: 15, distance: 4.6
click at [386, 10] on span at bounding box center [390, 11] width 8 height 7
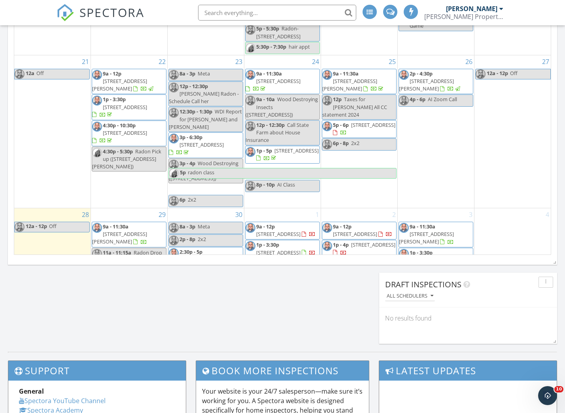
scroll to position [604, 0]
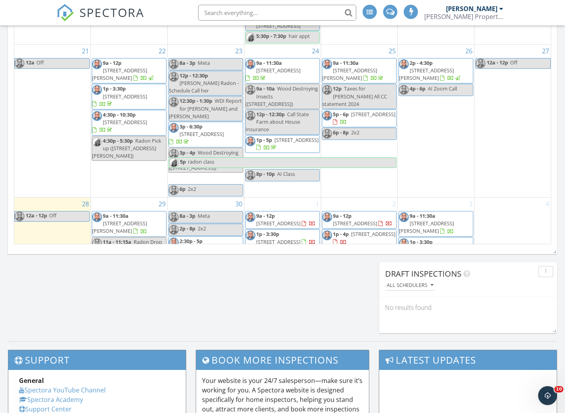
click at [448, 220] on span "258 Kenton-Galion Rd E , Marion 43302" at bounding box center [426, 227] width 55 height 15
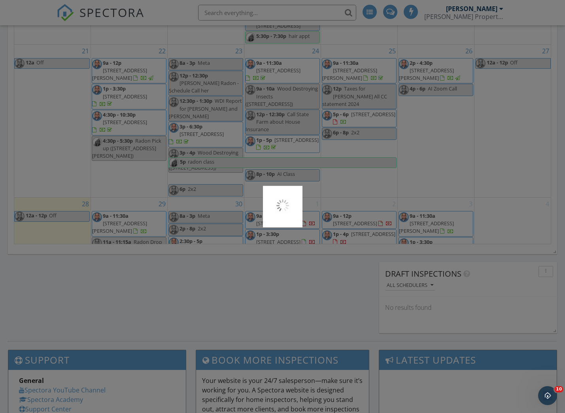
click at [448, 173] on div at bounding box center [282, 206] width 565 height 413
click at [451, 174] on div at bounding box center [282, 206] width 565 height 413
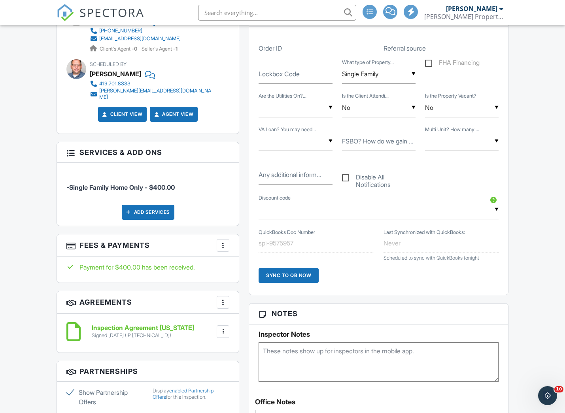
scroll to position [442, 0]
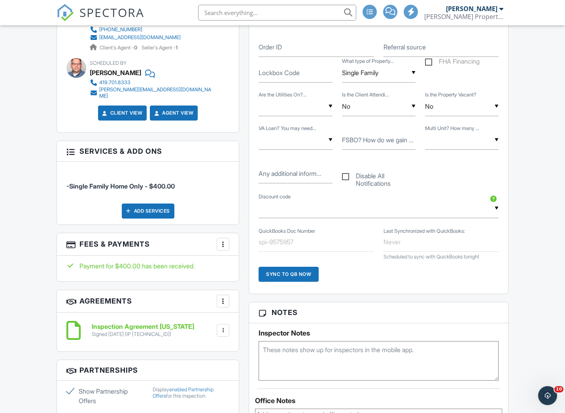
drag, startPoint x: 303, startPoint y: 347, endPoint x: 315, endPoint y: 347, distance: 11.9
click at [306, 347] on textarea at bounding box center [379, 361] width 240 height 40
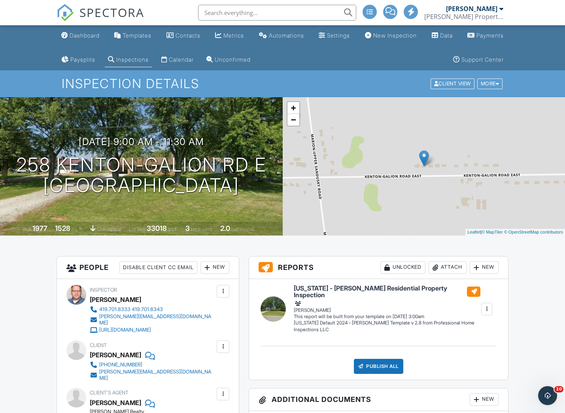
scroll to position [0, 0]
type textarea "garage code 2799"
click at [89, 34] on div "Dashboard" at bounding box center [85, 35] width 30 height 7
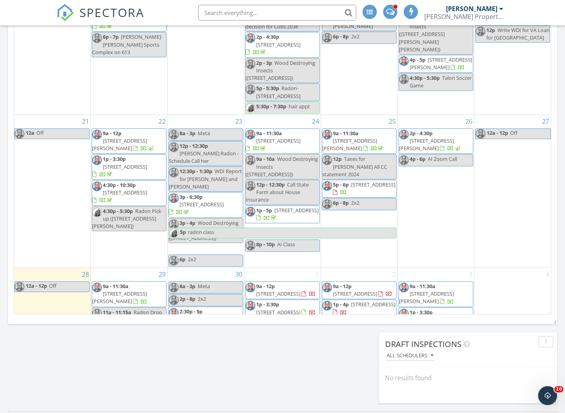
scroll to position [546, 0]
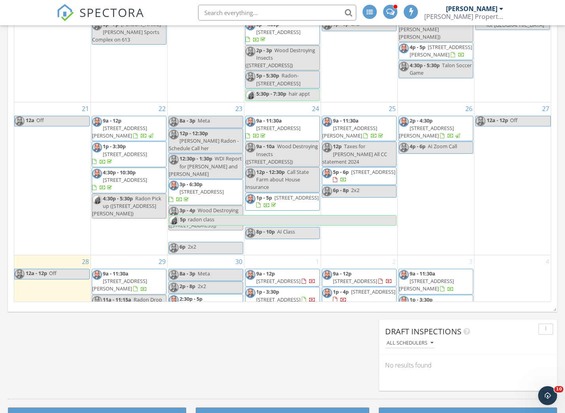
click at [128, 270] on span "9a - 11:30a" at bounding box center [116, 273] width 26 height 7
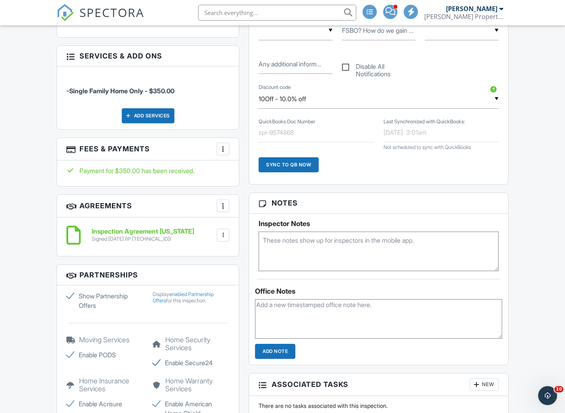
scroll to position [553, 0]
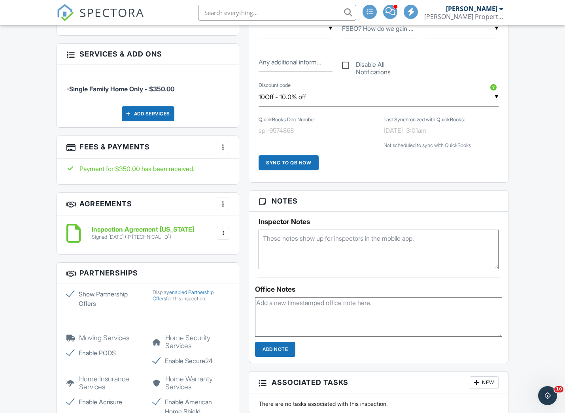
click at [269, 300] on textarea at bounding box center [378, 317] width 247 height 40
click at [284, 244] on textarea at bounding box center [379, 250] width 240 height 40
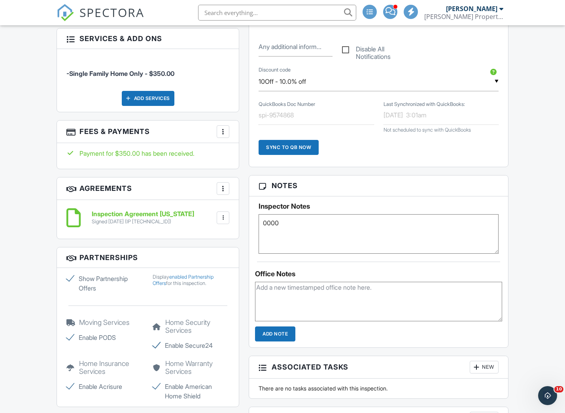
scroll to position [570, 0]
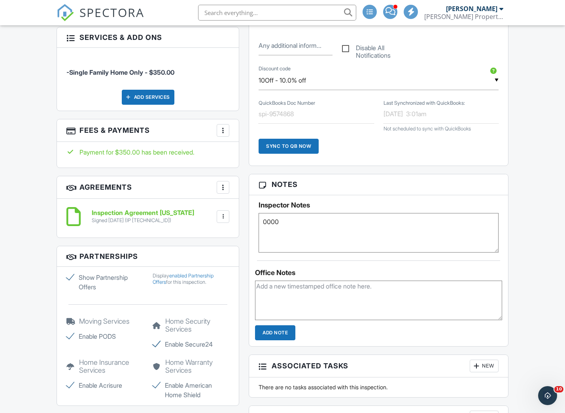
type textarea "0000"
click at [281, 326] on input "Add Note" at bounding box center [275, 332] width 40 height 15
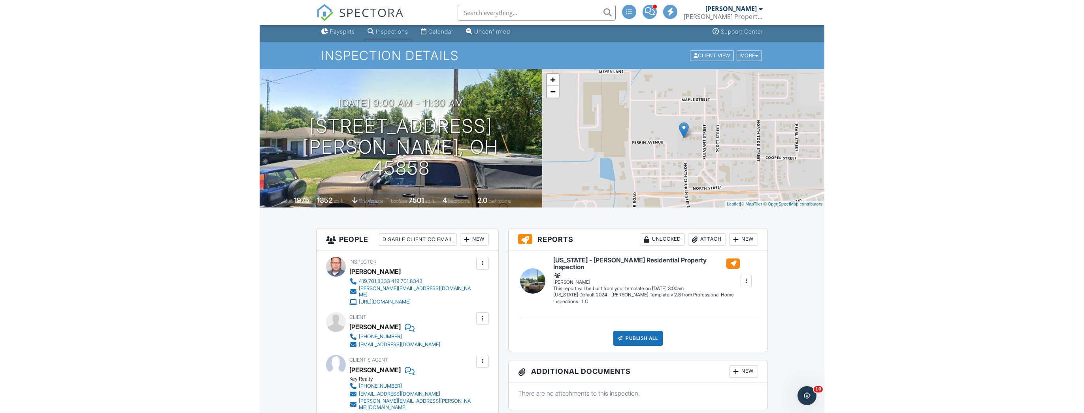
scroll to position [25, 0]
